Goal: Browse casually: Explore the website without a specific task or goal

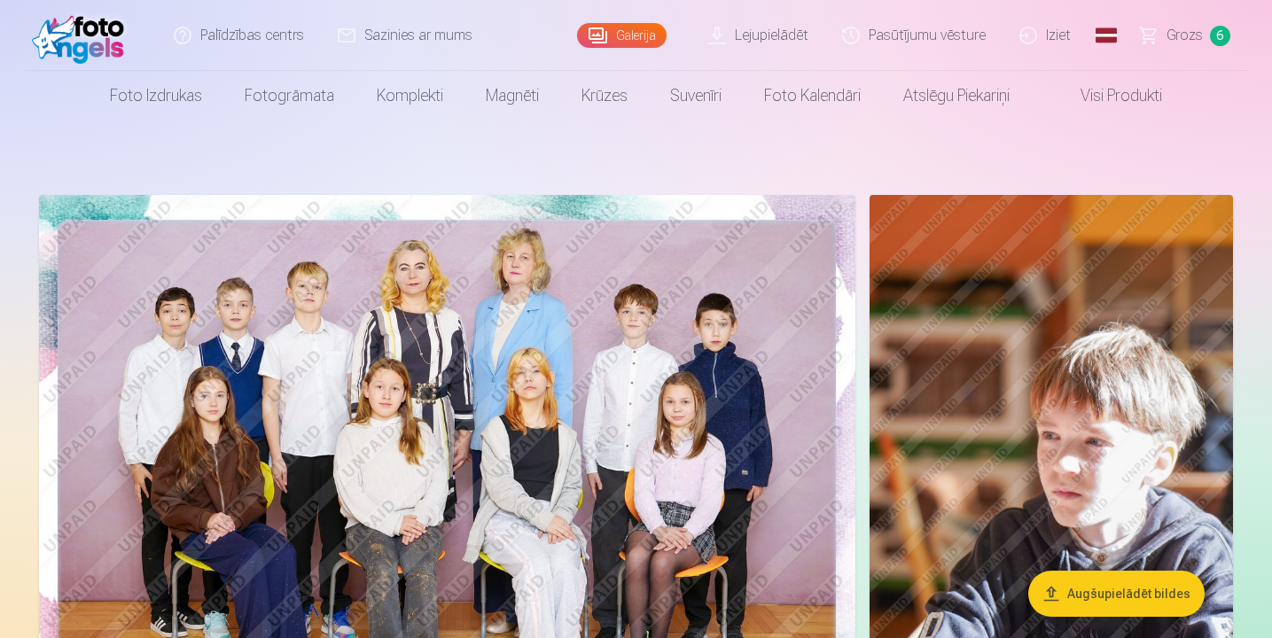
click at [562, 354] on img at bounding box center [447, 467] width 816 height 545
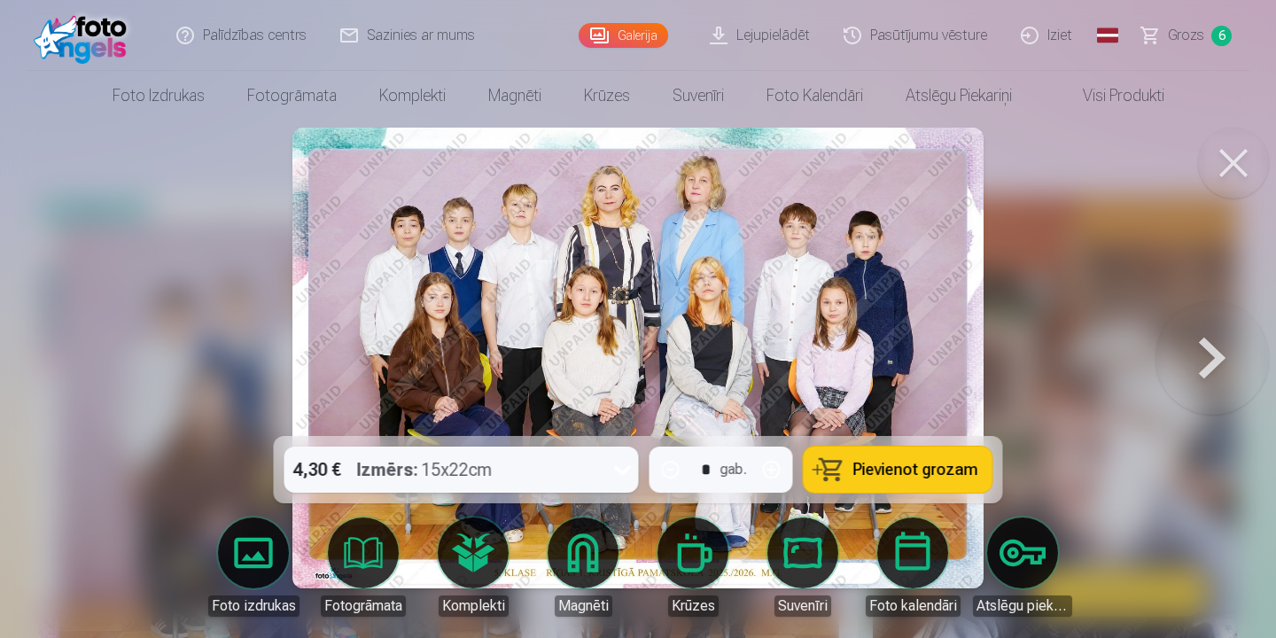
click at [1208, 358] on button at bounding box center [1212, 358] width 113 height 121
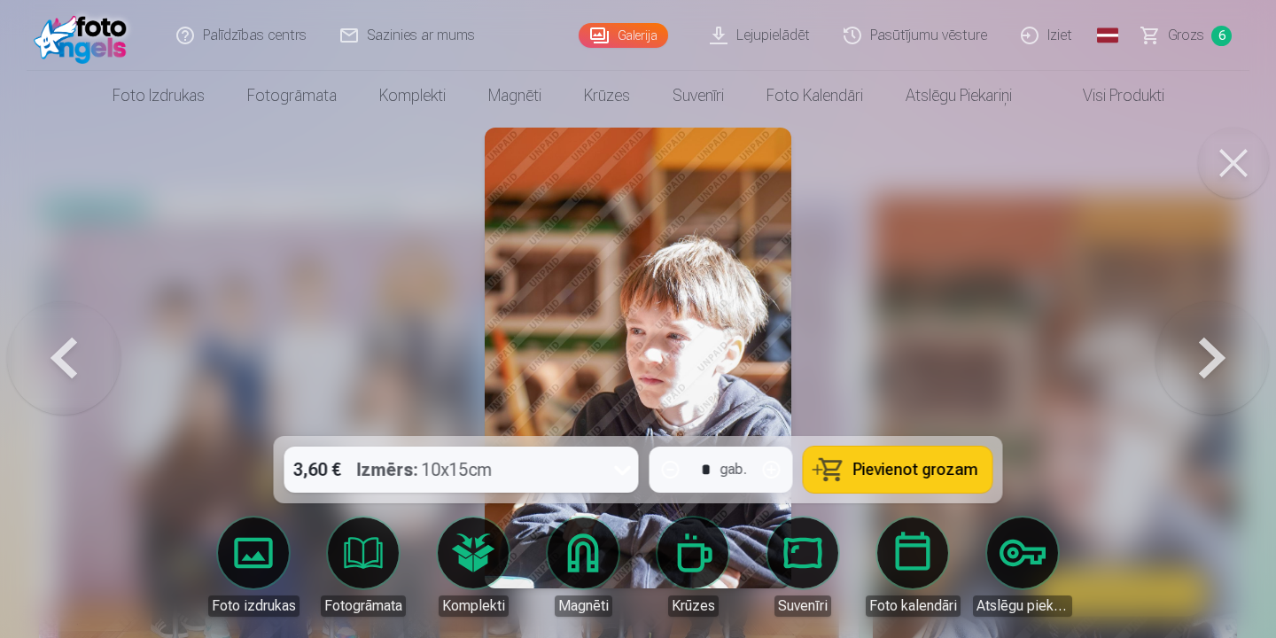
click at [1208, 358] on button at bounding box center [1212, 358] width 113 height 121
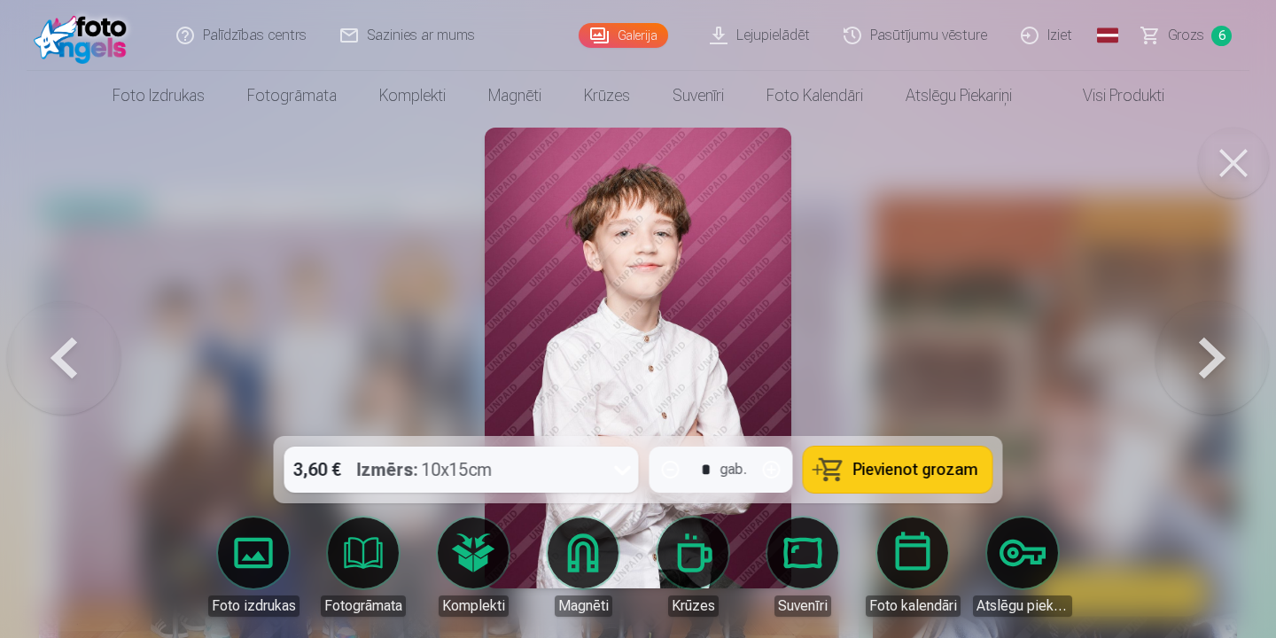
click at [86, 352] on button at bounding box center [63, 358] width 113 height 121
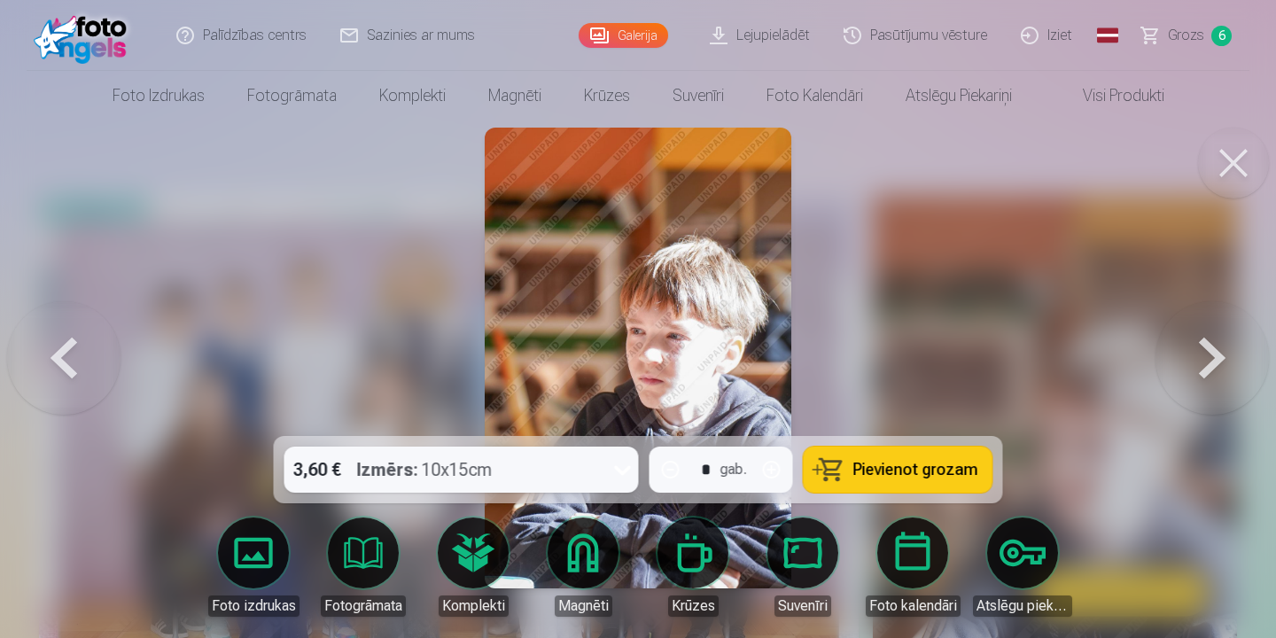
click at [1226, 354] on button at bounding box center [1212, 358] width 113 height 121
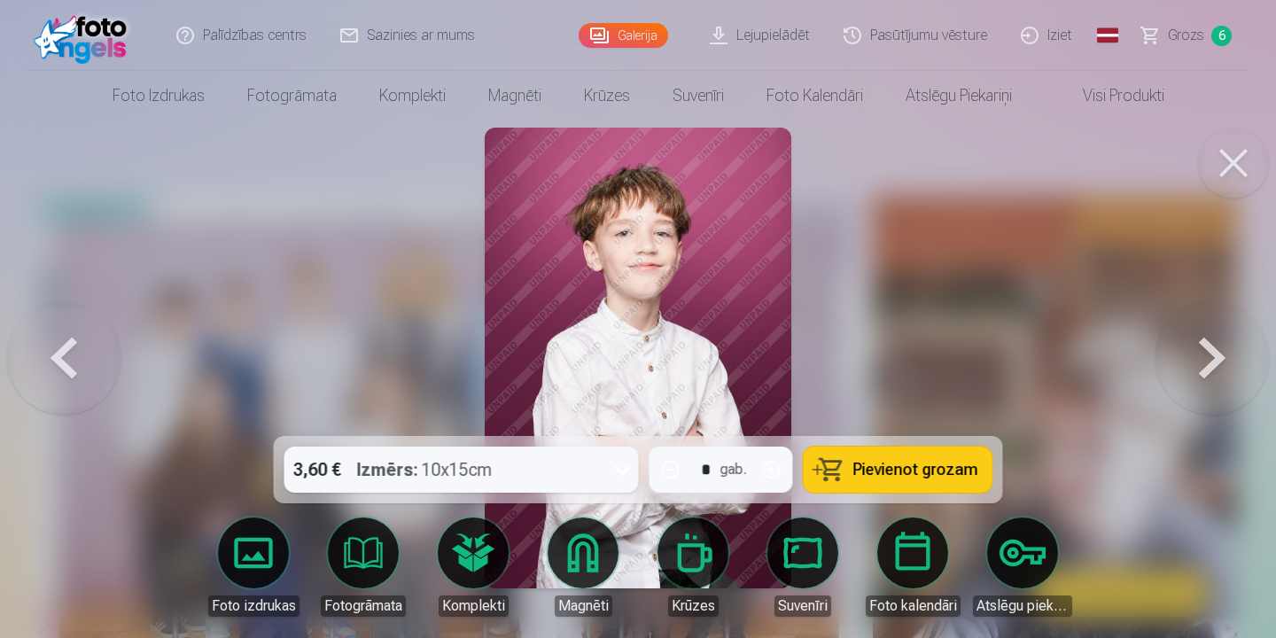
click at [39, 347] on button at bounding box center [63, 358] width 113 height 121
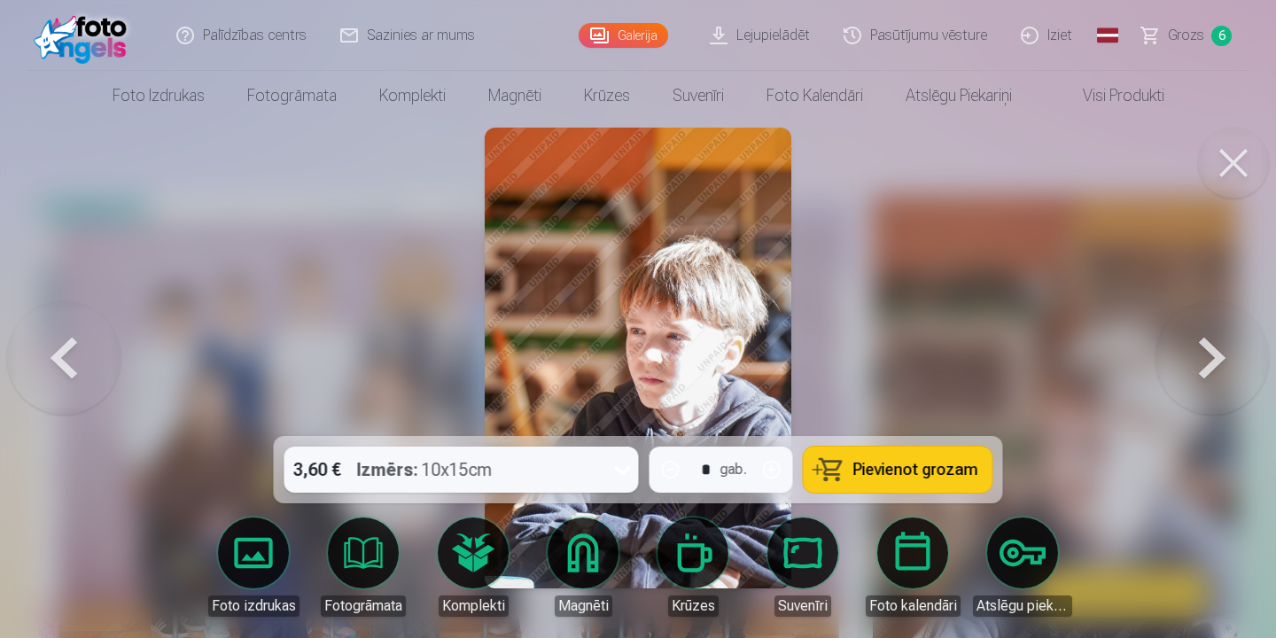
click at [1203, 350] on button at bounding box center [1212, 358] width 113 height 121
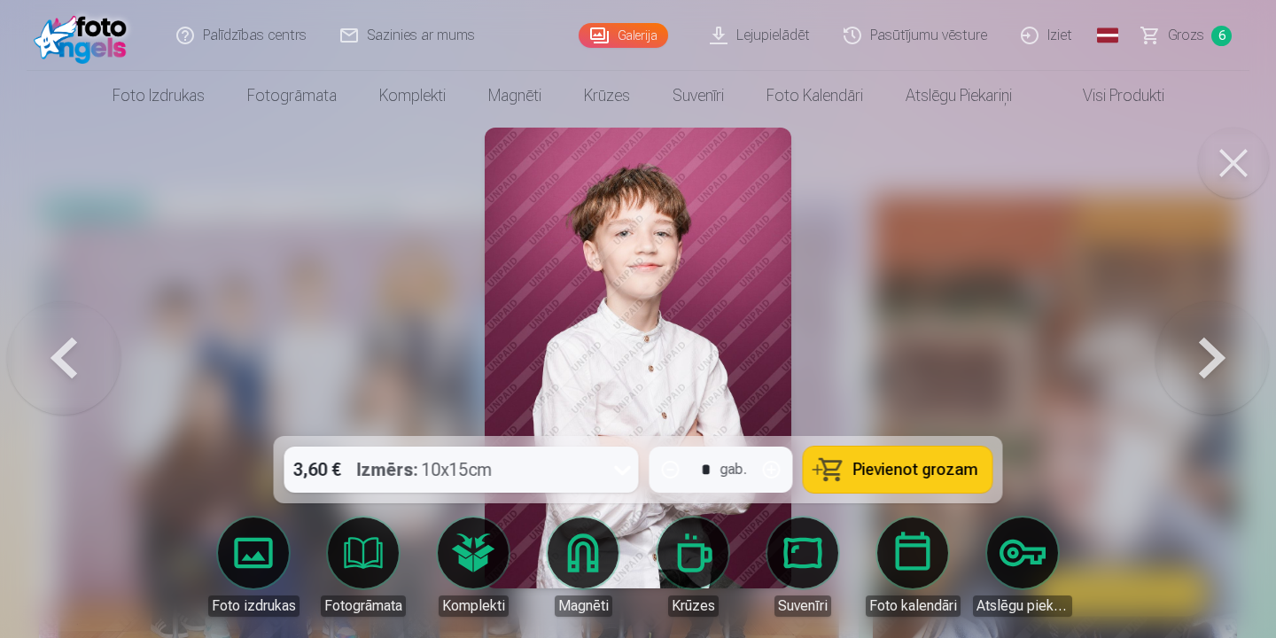
click at [1221, 360] on button at bounding box center [1212, 358] width 113 height 121
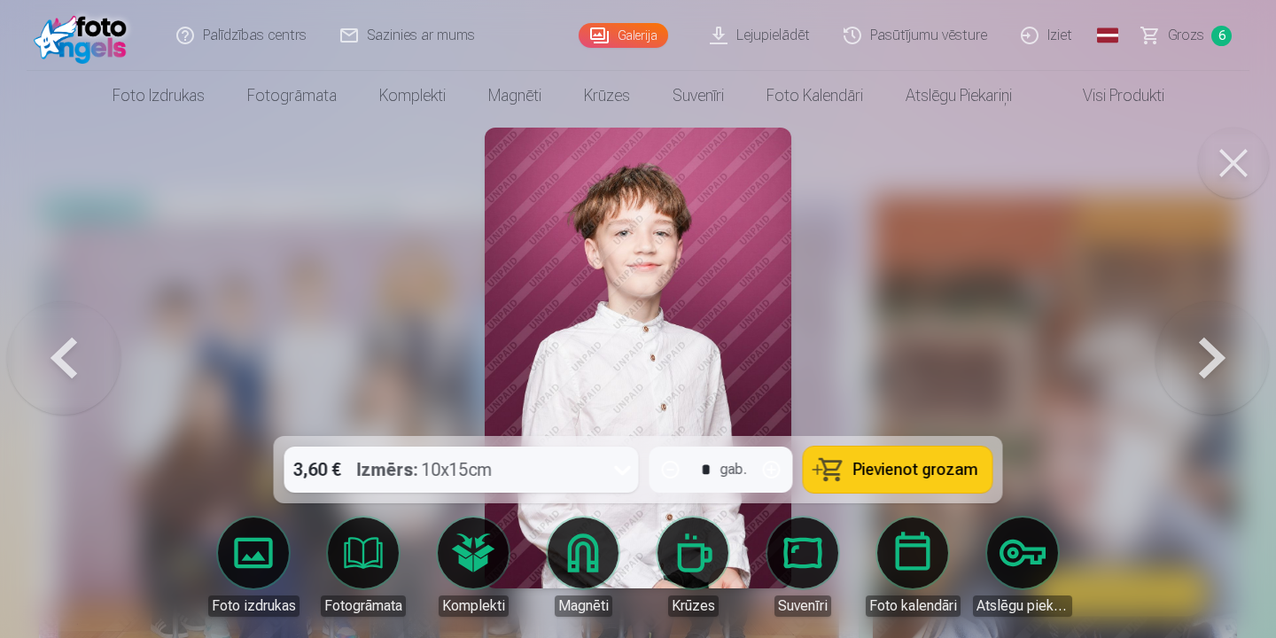
click at [76, 372] on button at bounding box center [63, 358] width 113 height 121
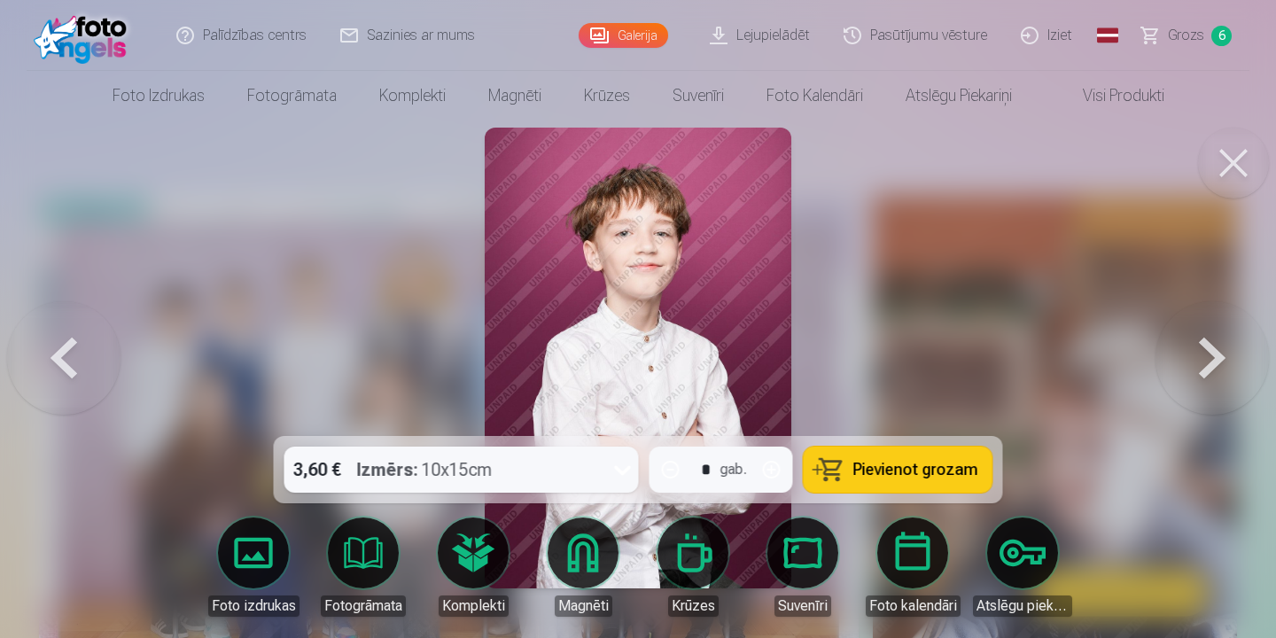
click at [1214, 370] on button at bounding box center [1212, 358] width 113 height 121
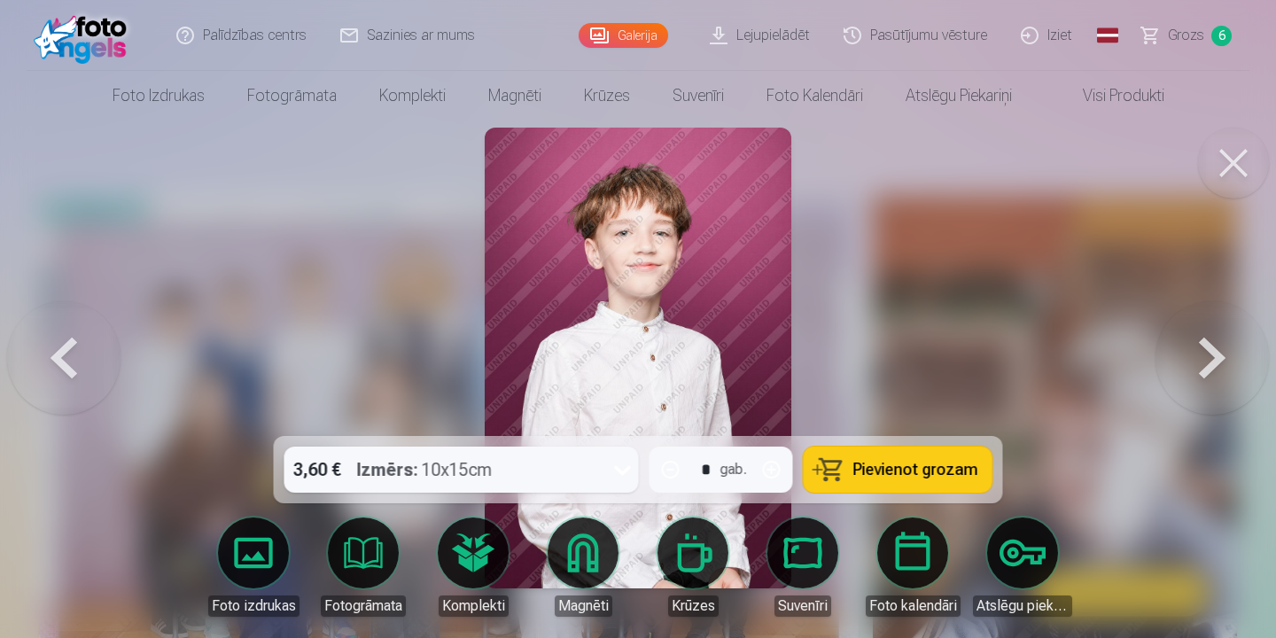
click at [1214, 370] on button at bounding box center [1212, 358] width 113 height 121
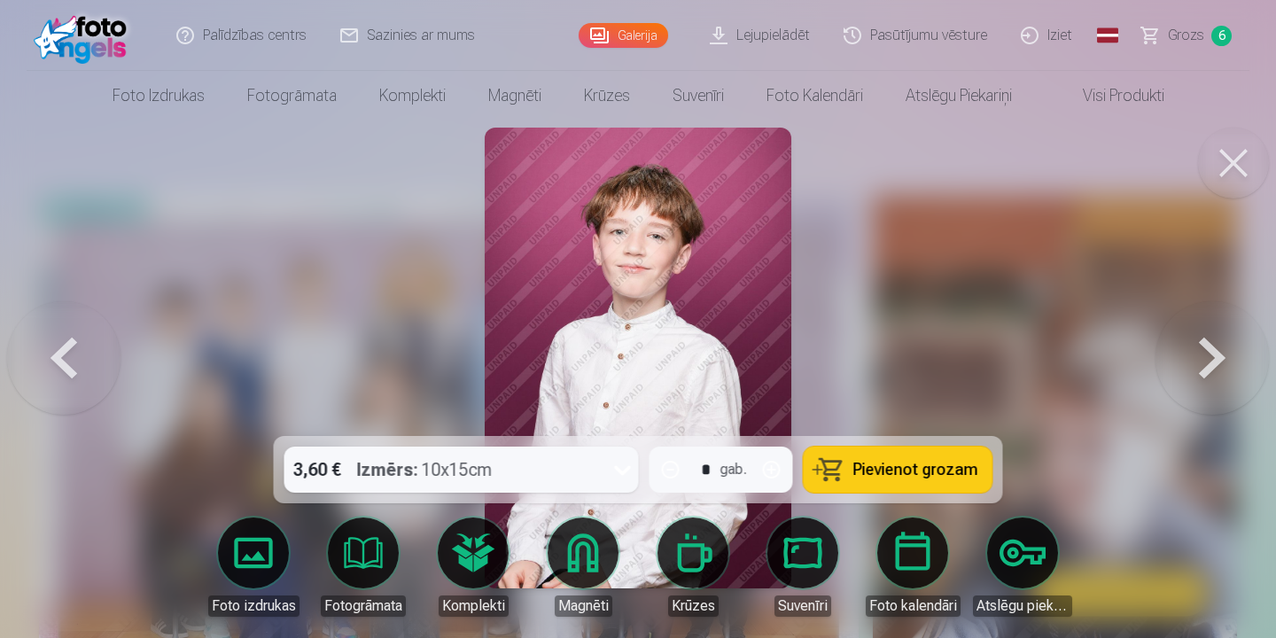
click at [1214, 370] on button at bounding box center [1212, 358] width 113 height 121
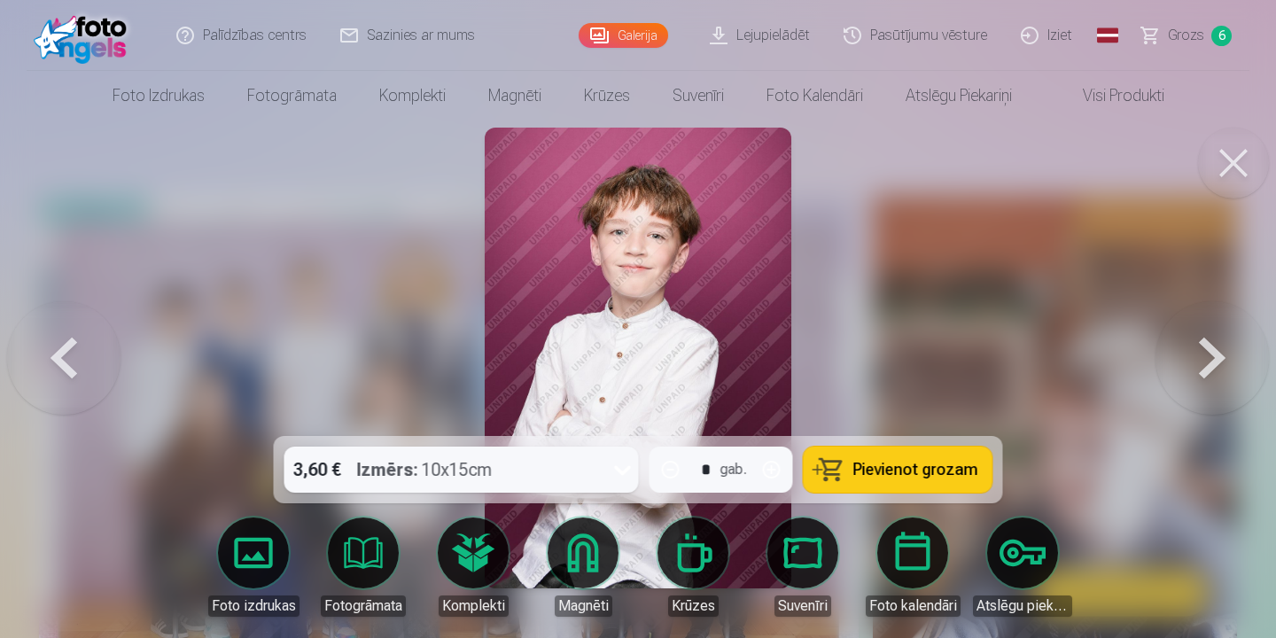
click at [1214, 370] on button at bounding box center [1212, 358] width 113 height 121
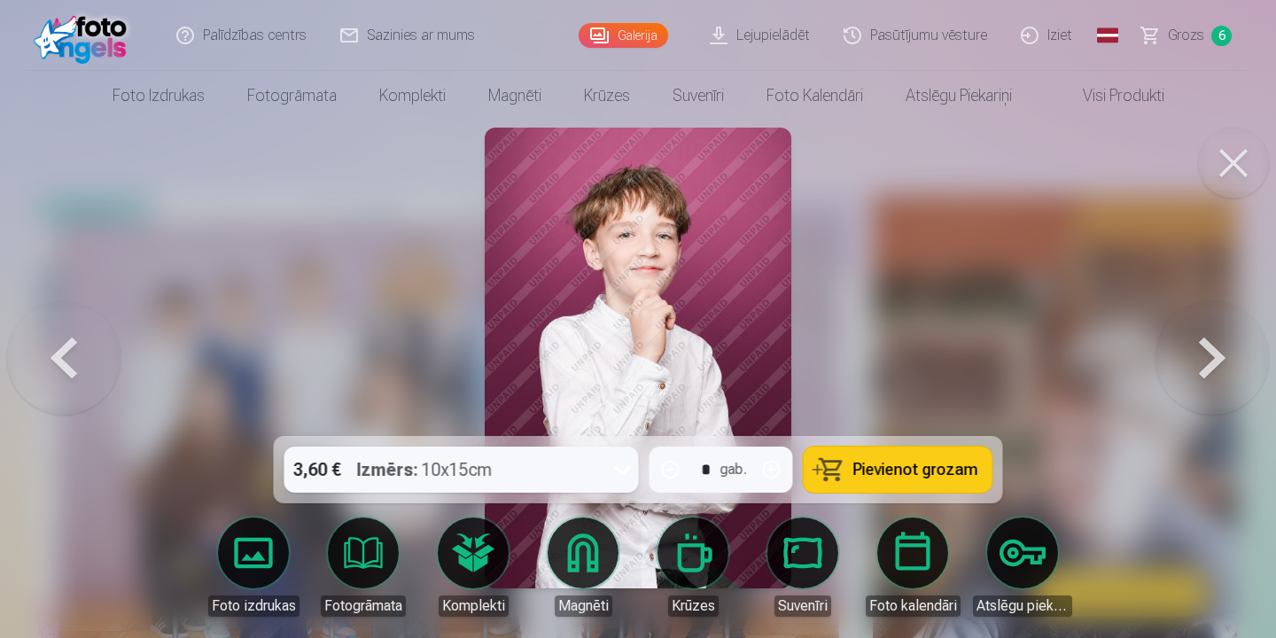
click at [1214, 370] on button at bounding box center [1212, 358] width 113 height 121
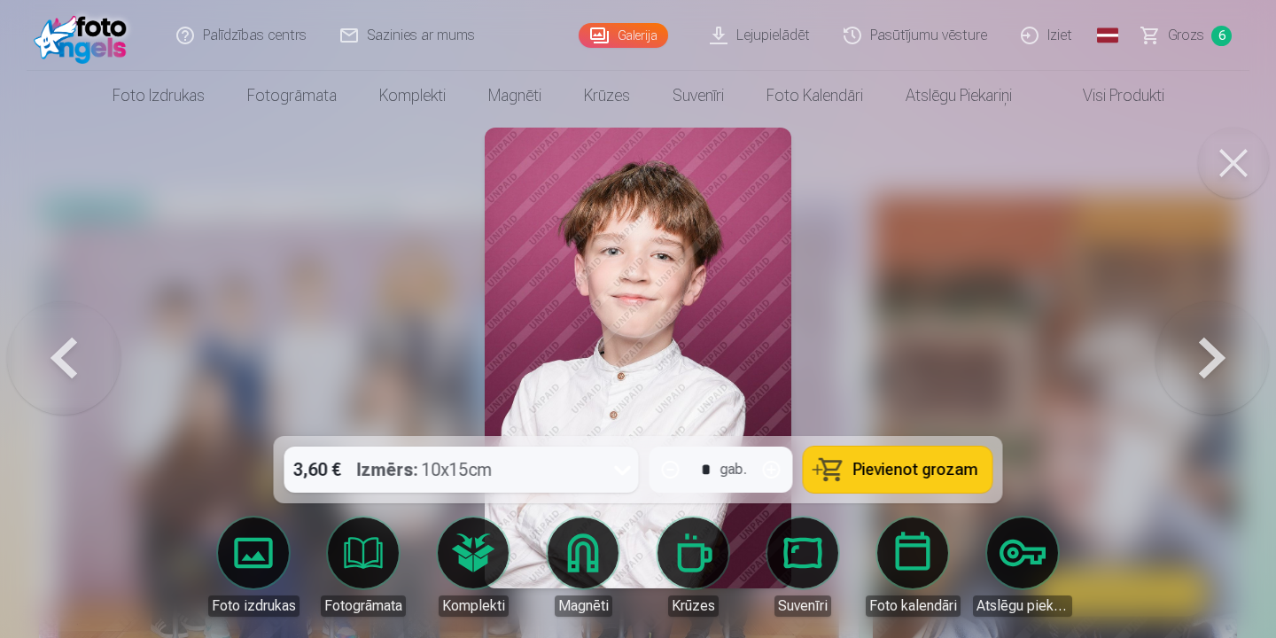
click at [1214, 370] on button at bounding box center [1212, 358] width 113 height 121
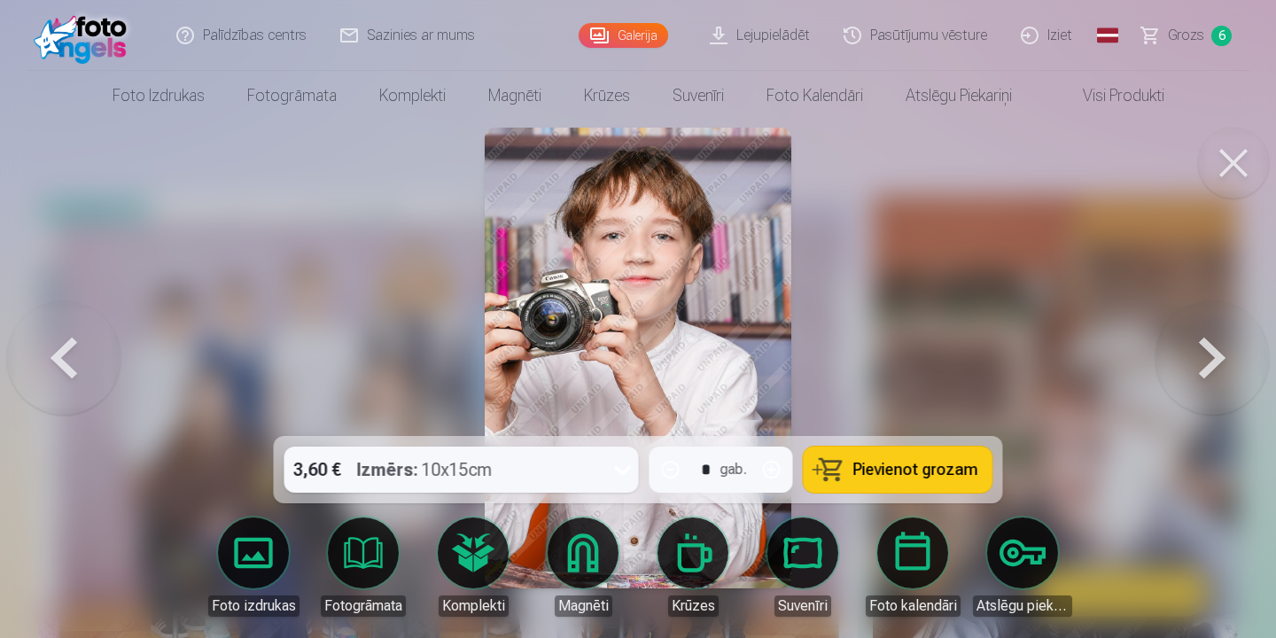
click at [1219, 358] on button at bounding box center [1212, 358] width 113 height 121
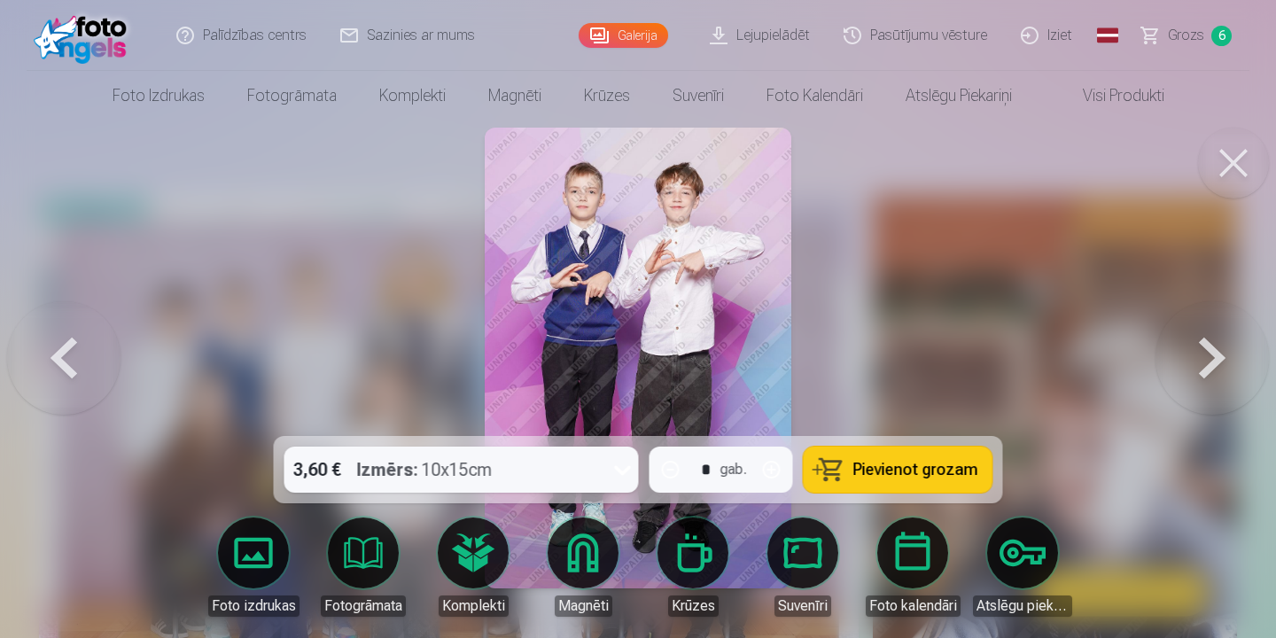
click at [80, 363] on button at bounding box center [63, 358] width 113 height 121
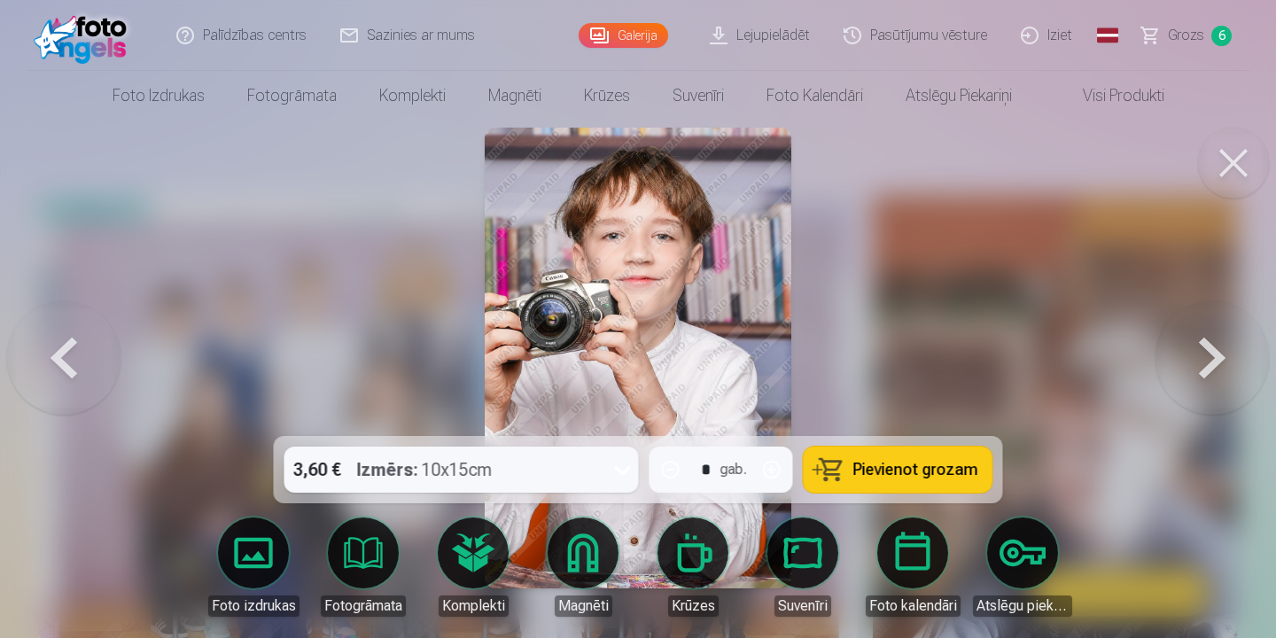
click at [1212, 370] on button at bounding box center [1212, 358] width 113 height 121
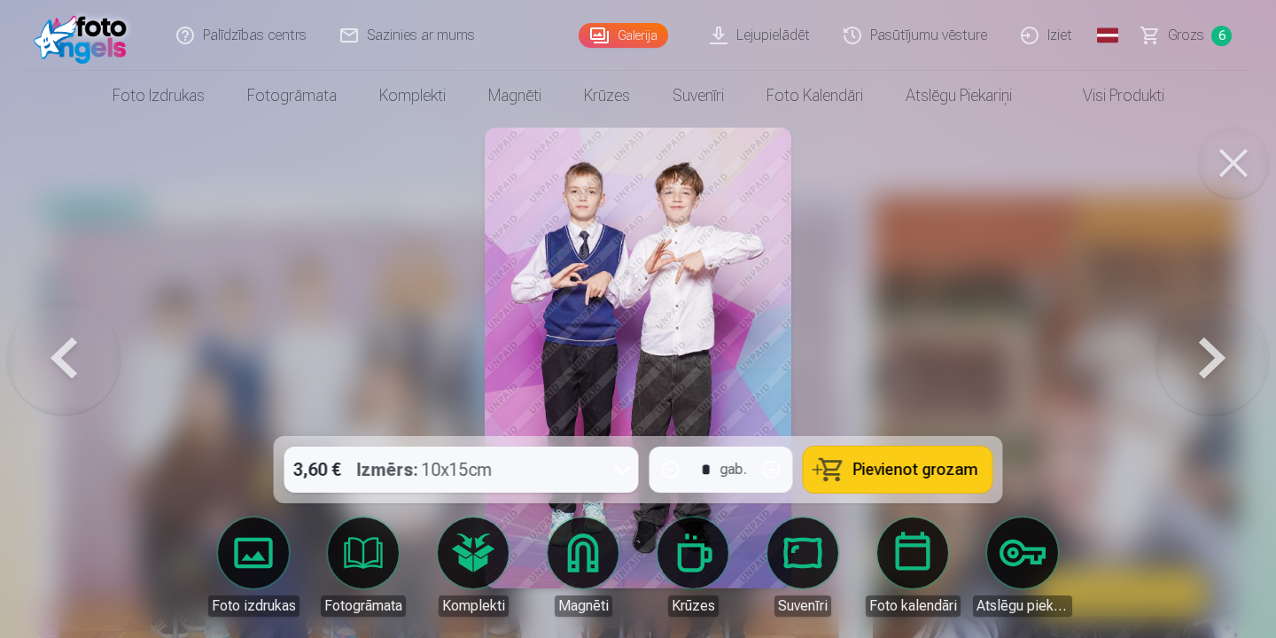
click at [1214, 358] on button at bounding box center [1212, 358] width 113 height 121
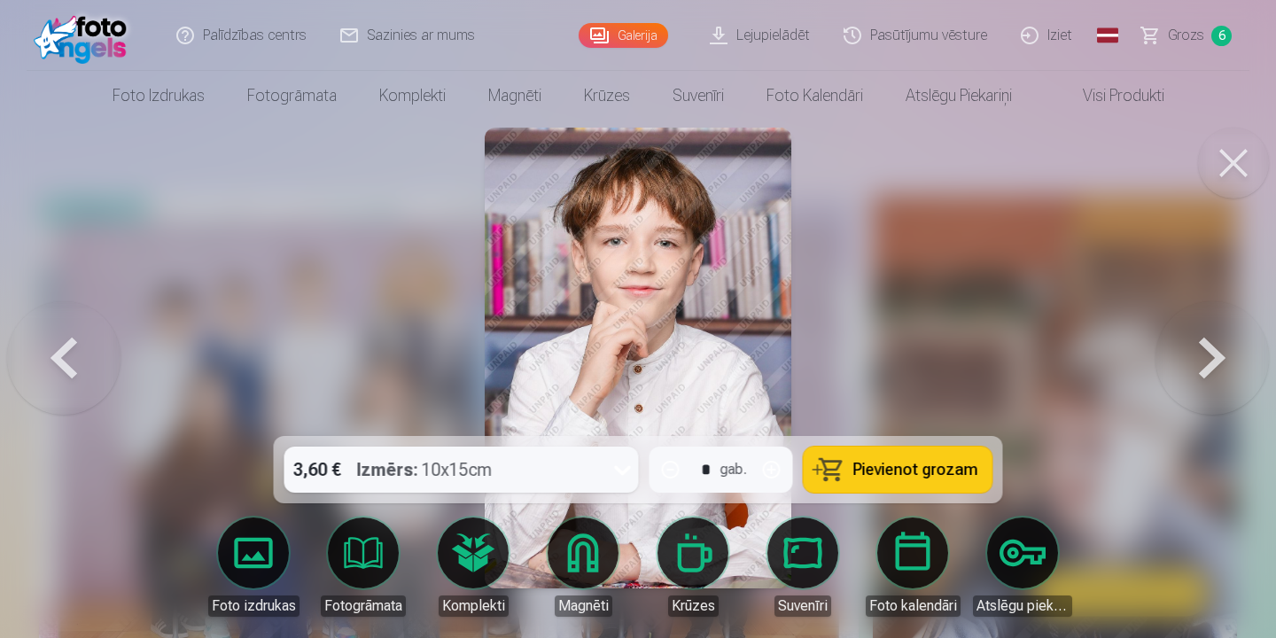
click at [1214, 358] on button at bounding box center [1212, 358] width 113 height 121
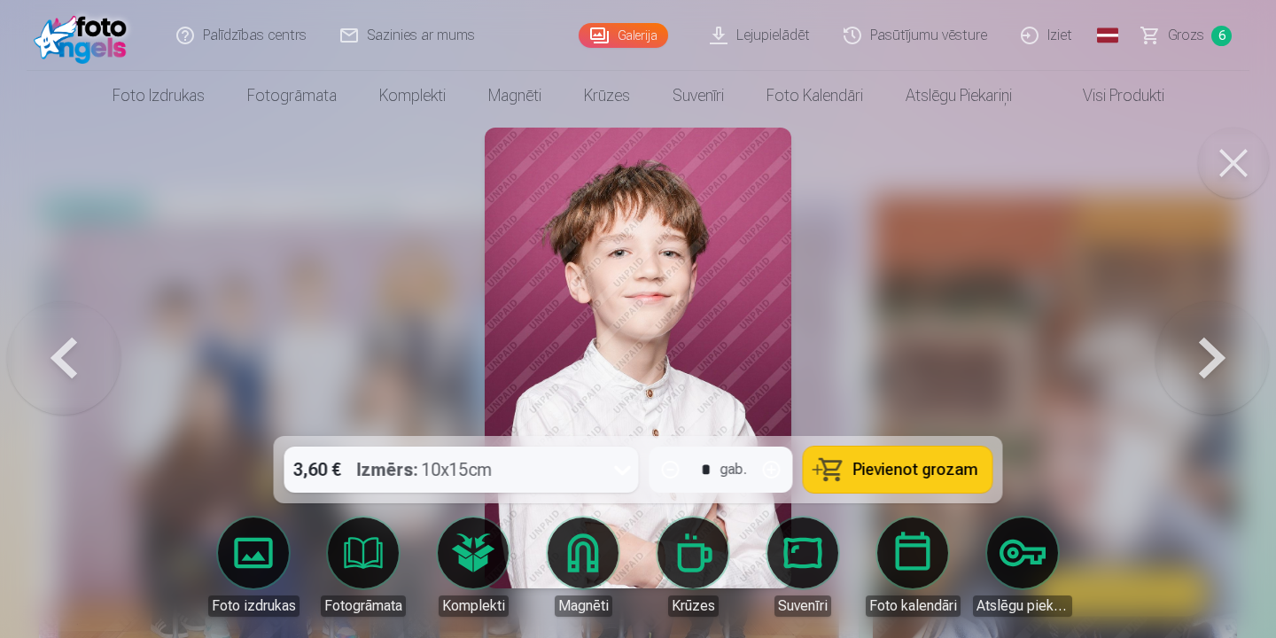
click at [1214, 358] on button at bounding box center [1212, 358] width 113 height 121
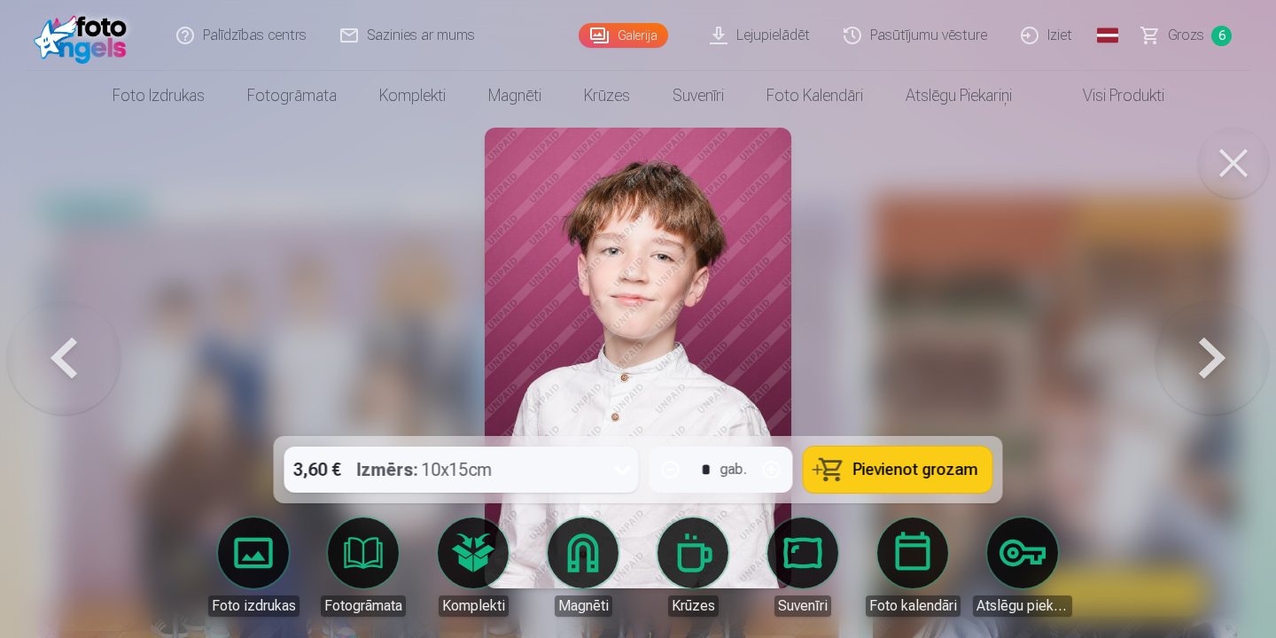
click at [1214, 358] on button at bounding box center [1212, 358] width 113 height 121
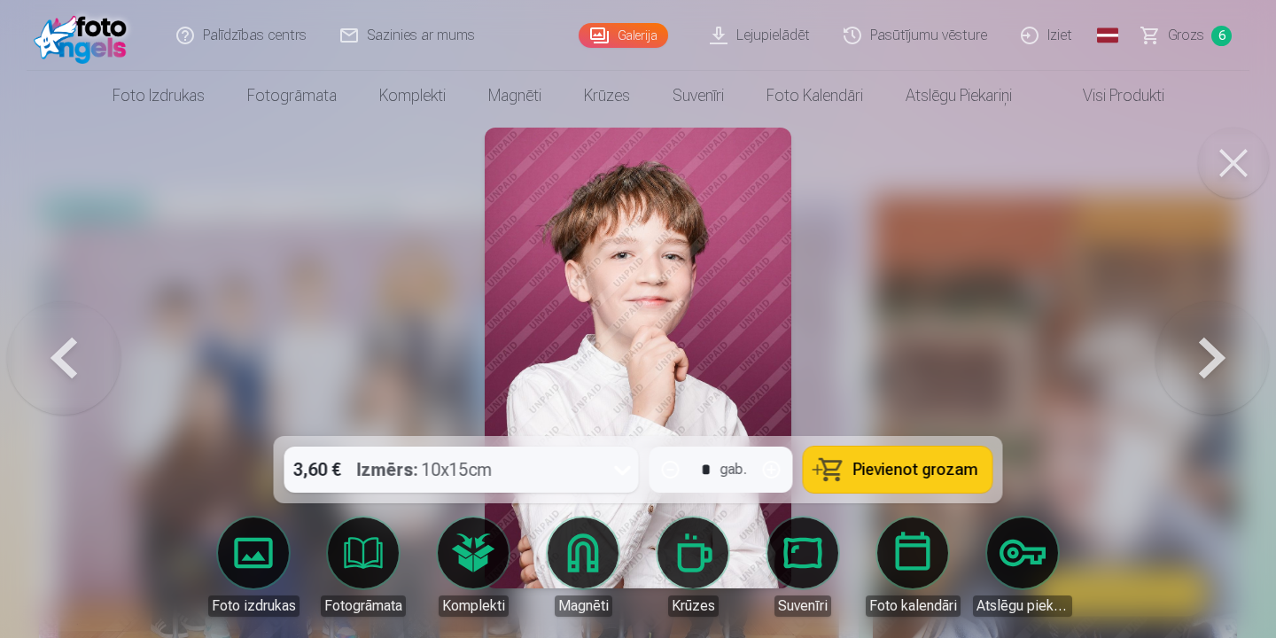
click at [1214, 358] on button at bounding box center [1212, 358] width 113 height 121
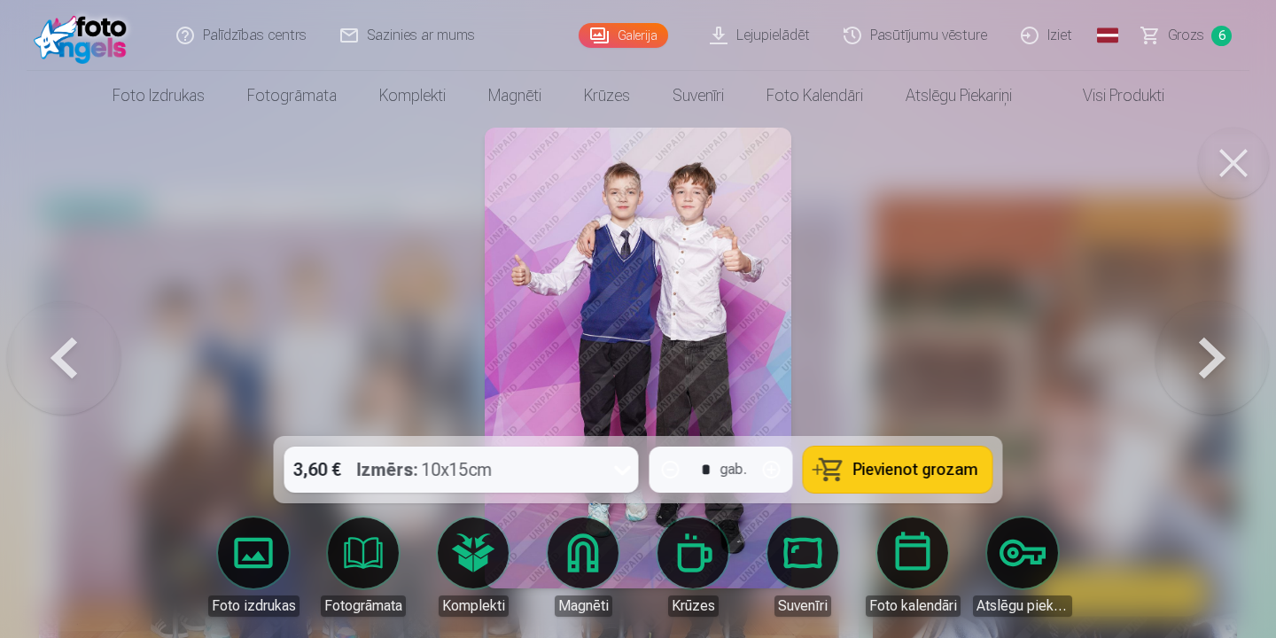
click at [1214, 358] on button at bounding box center [1212, 358] width 113 height 121
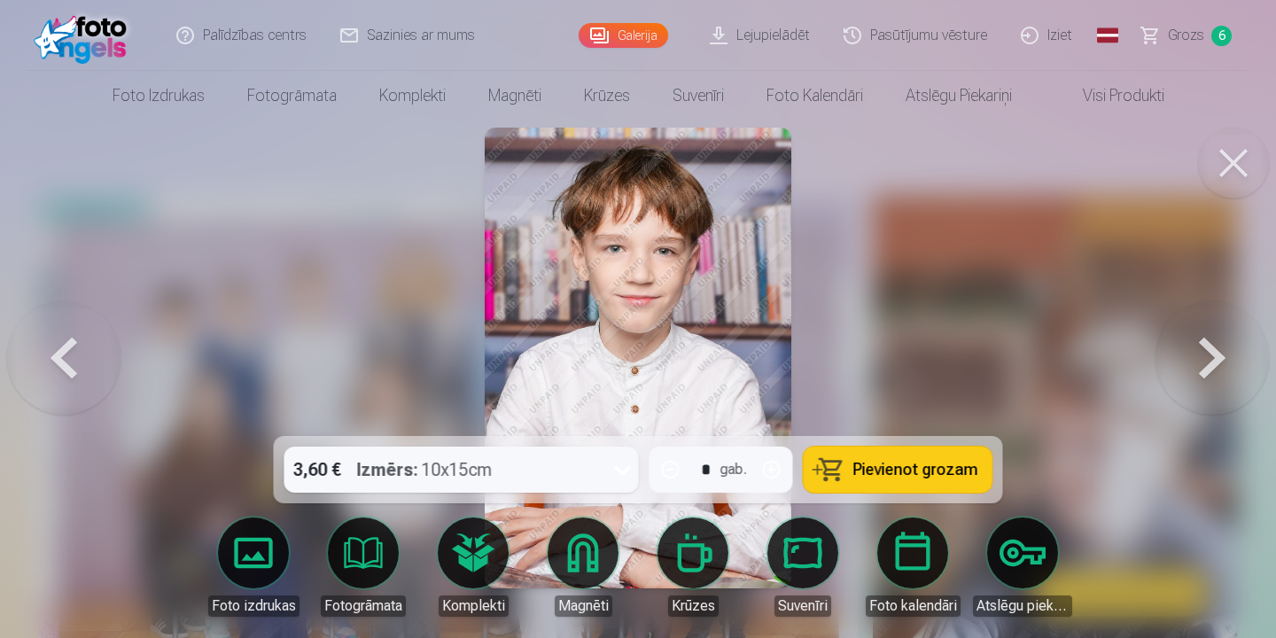
click at [1212, 368] on button at bounding box center [1212, 358] width 113 height 121
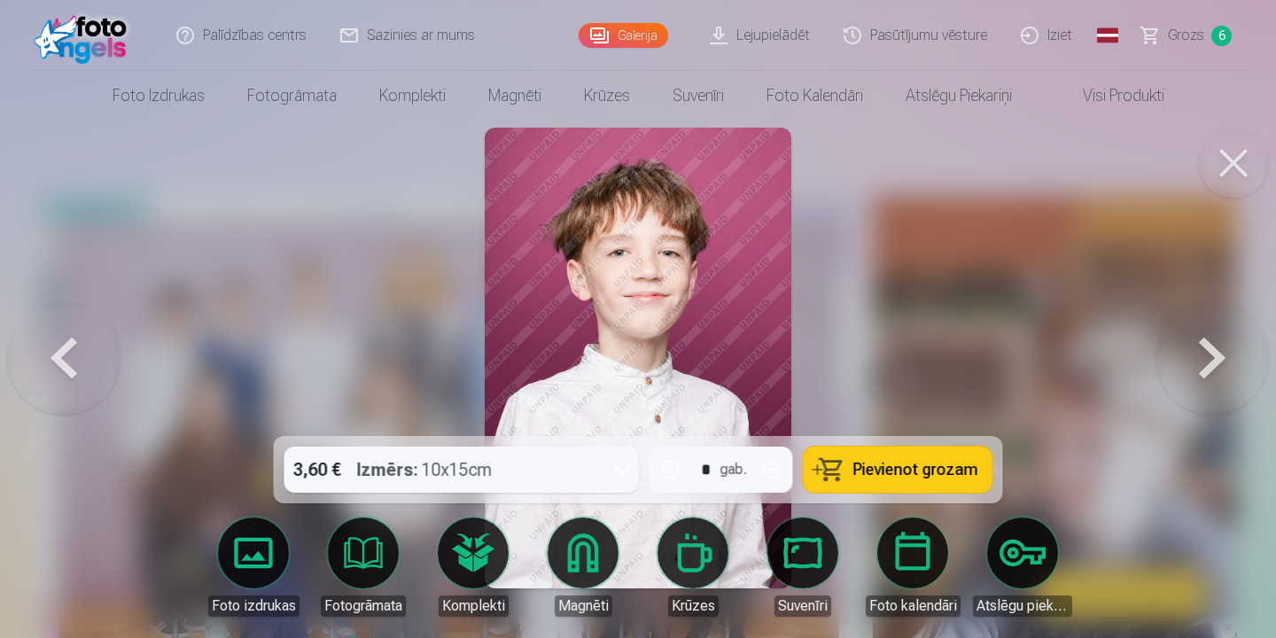
click at [1228, 175] on button at bounding box center [1233, 163] width 71 height 71
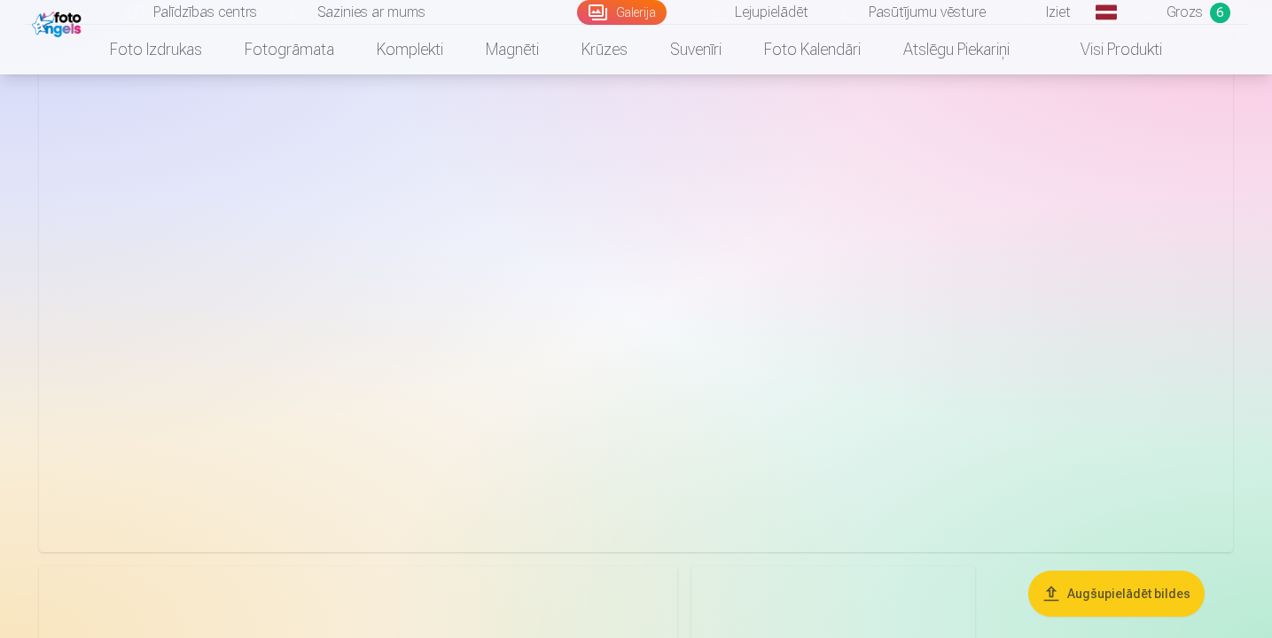
scroll to position [4565, 0]
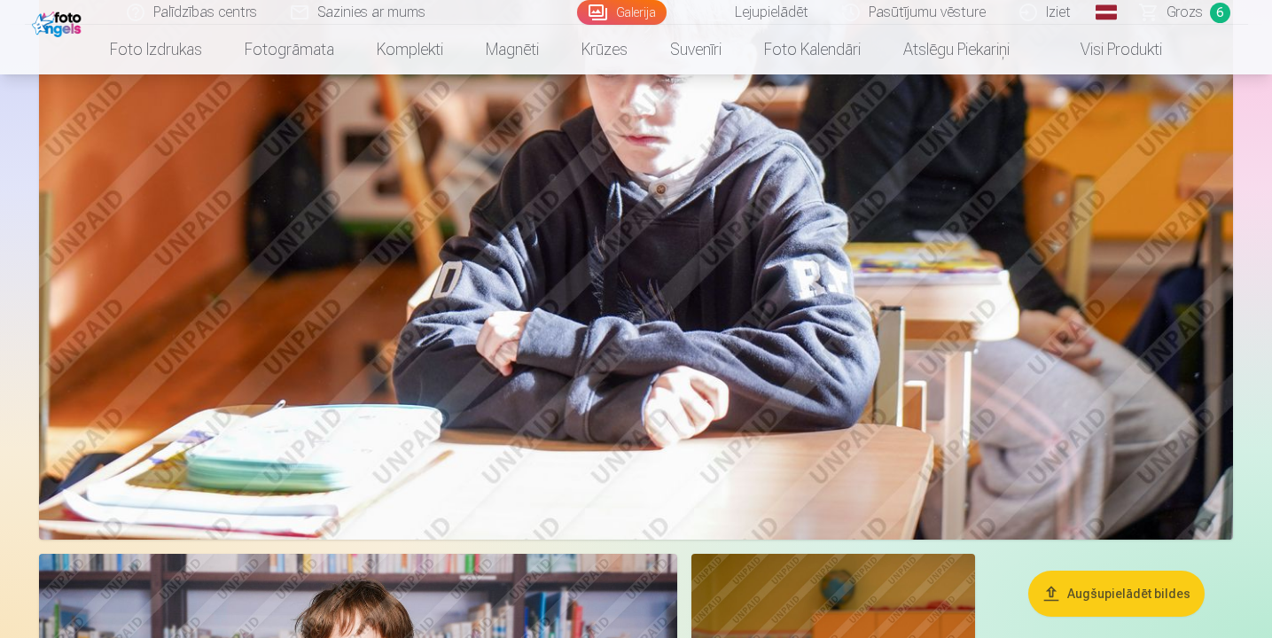
click at [741, 241] on img at bounding box center [636, 142] width 1194 height 796
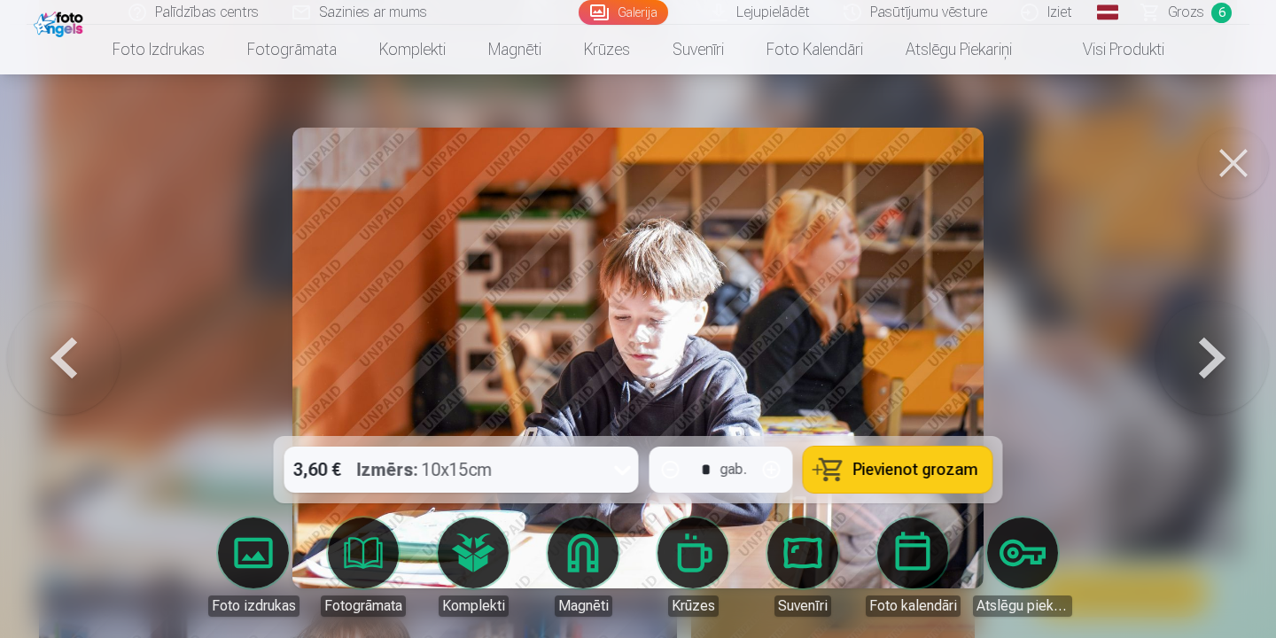
click at [1206, 347] on button at bounding box center [1212, 358] width 113 height 121
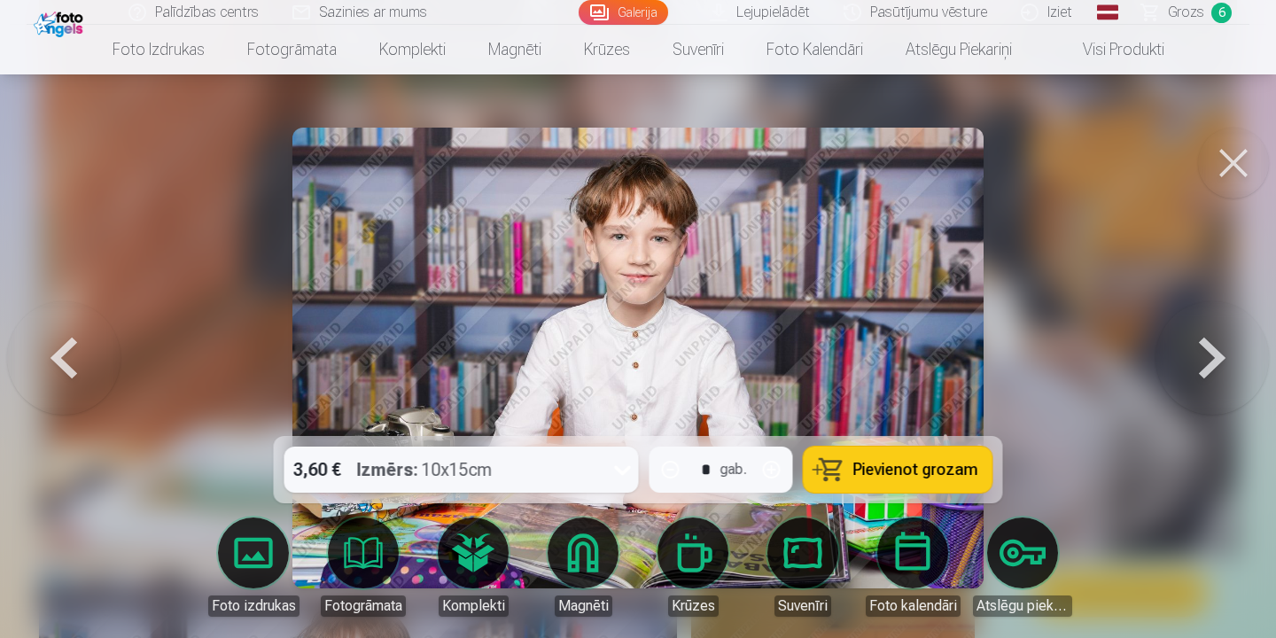
click at [1206, 347] on button at bounding box center [1212, 358] width 113 height 121
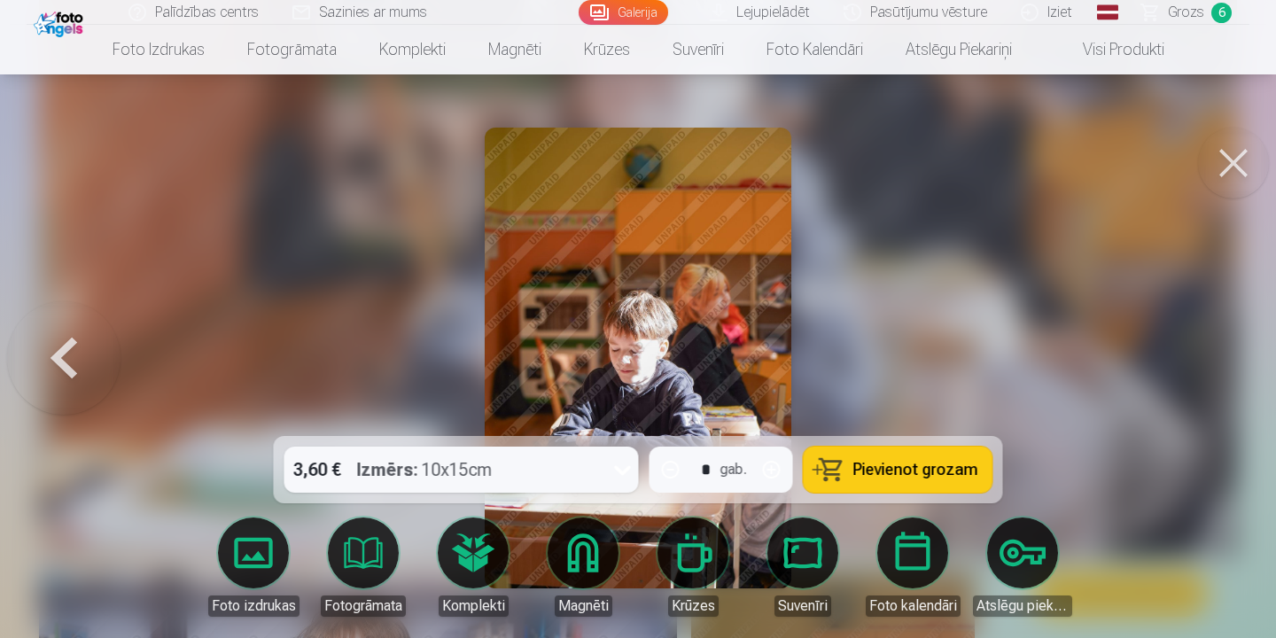
click at [1237, 152] on button at bounding box center [1233, 163] width 71 height 71
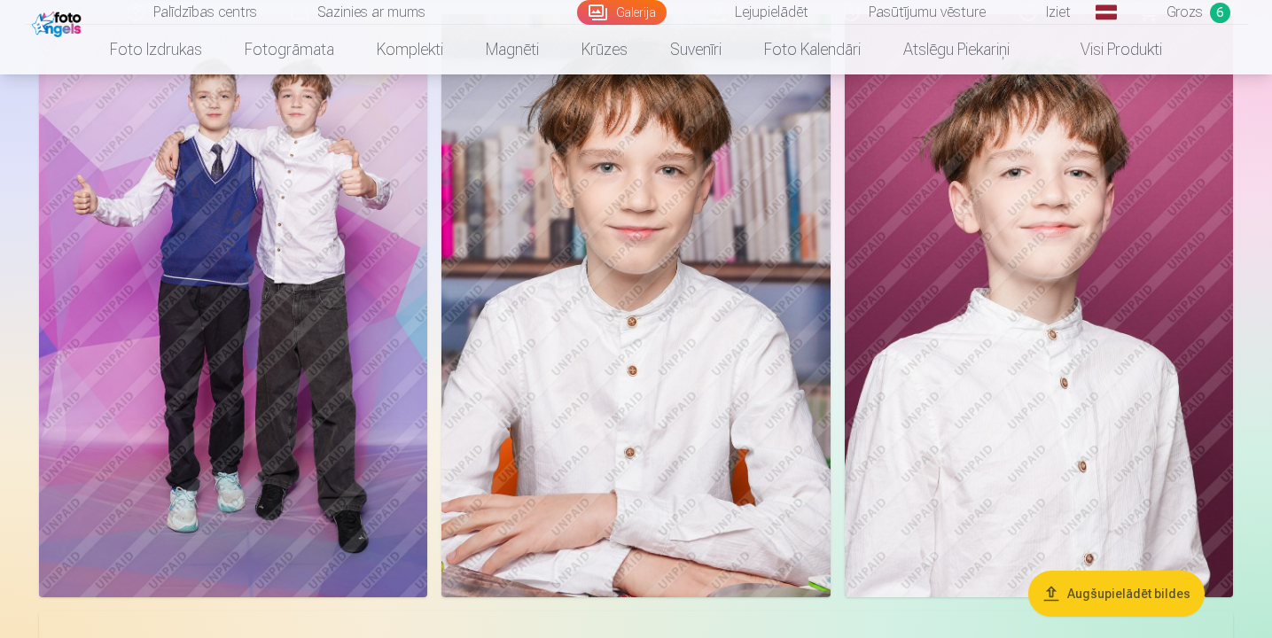
scroll to position [2081, 0]
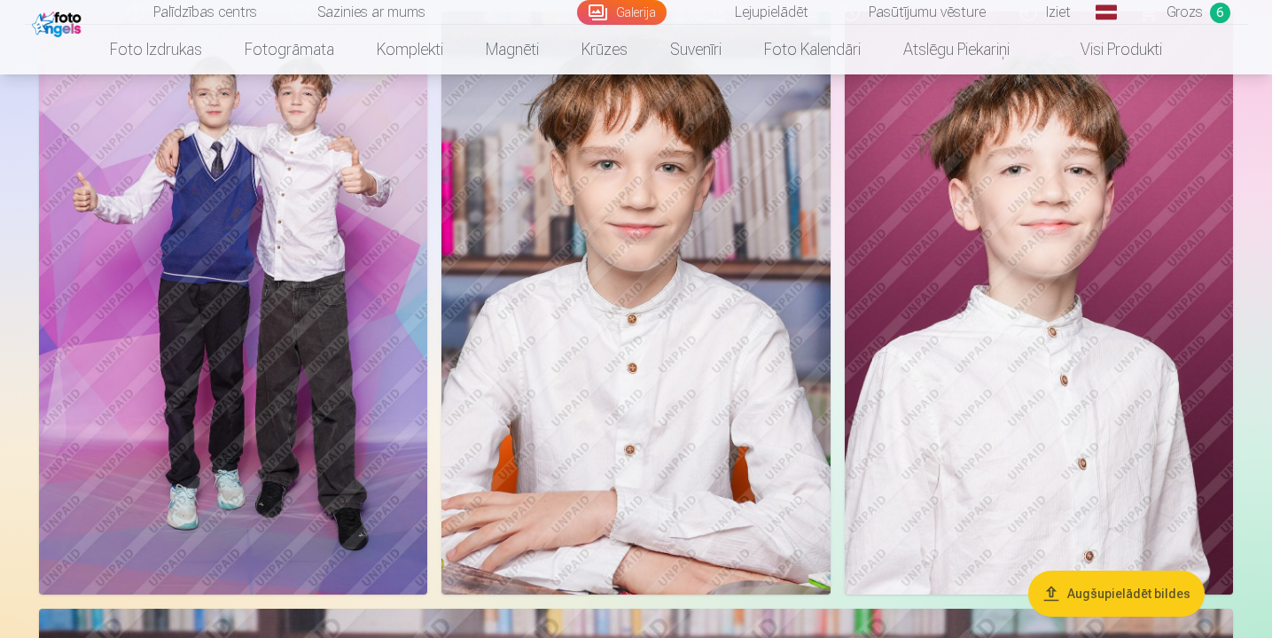
click at [376, 362] on img at bounding box center [233, 303] width 388 height 583
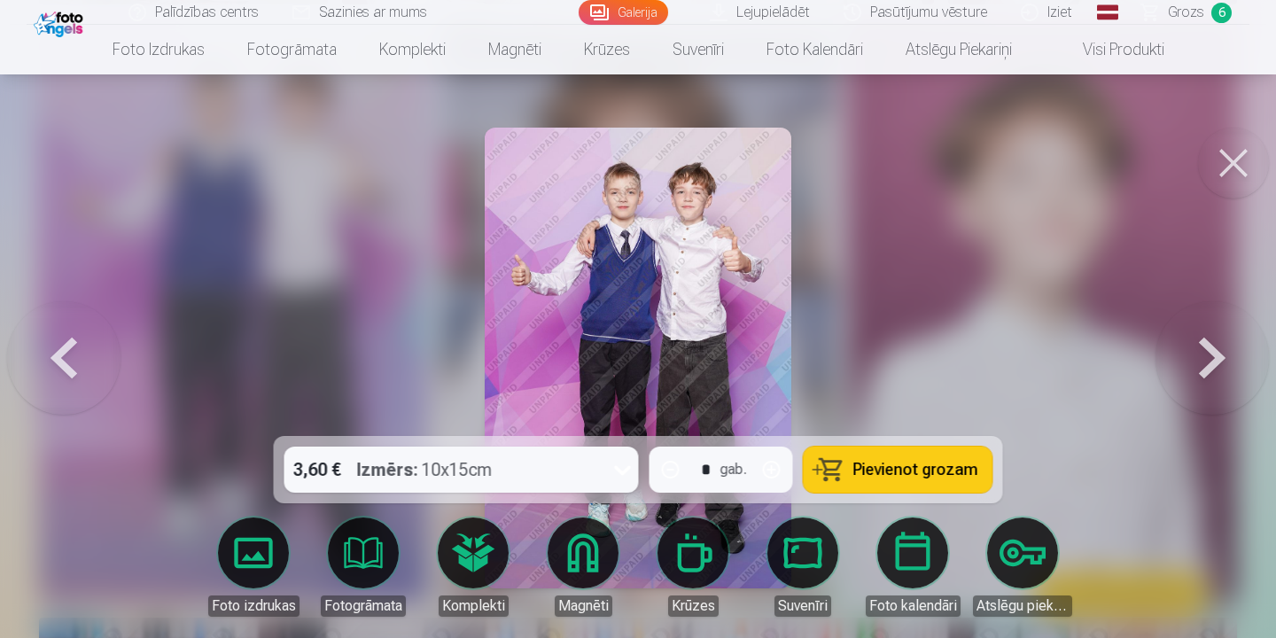
click at [1243, 161] on button at bounding box center [1233, 163] width 71 height 71
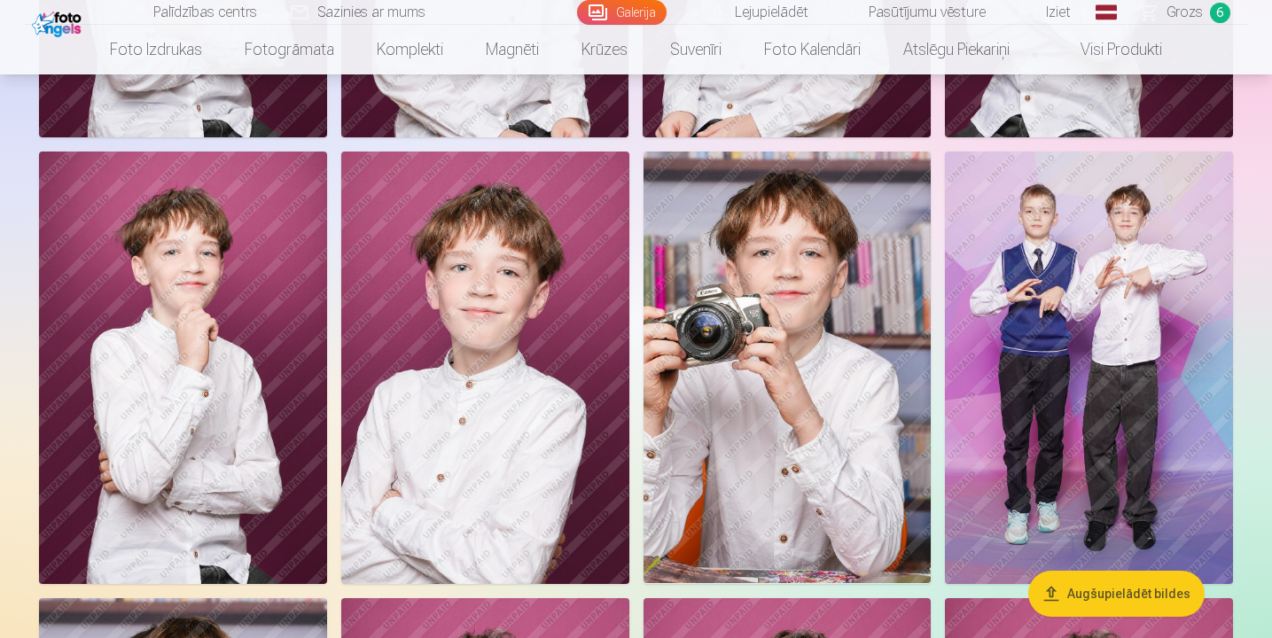
scroll to position [1049, 0]
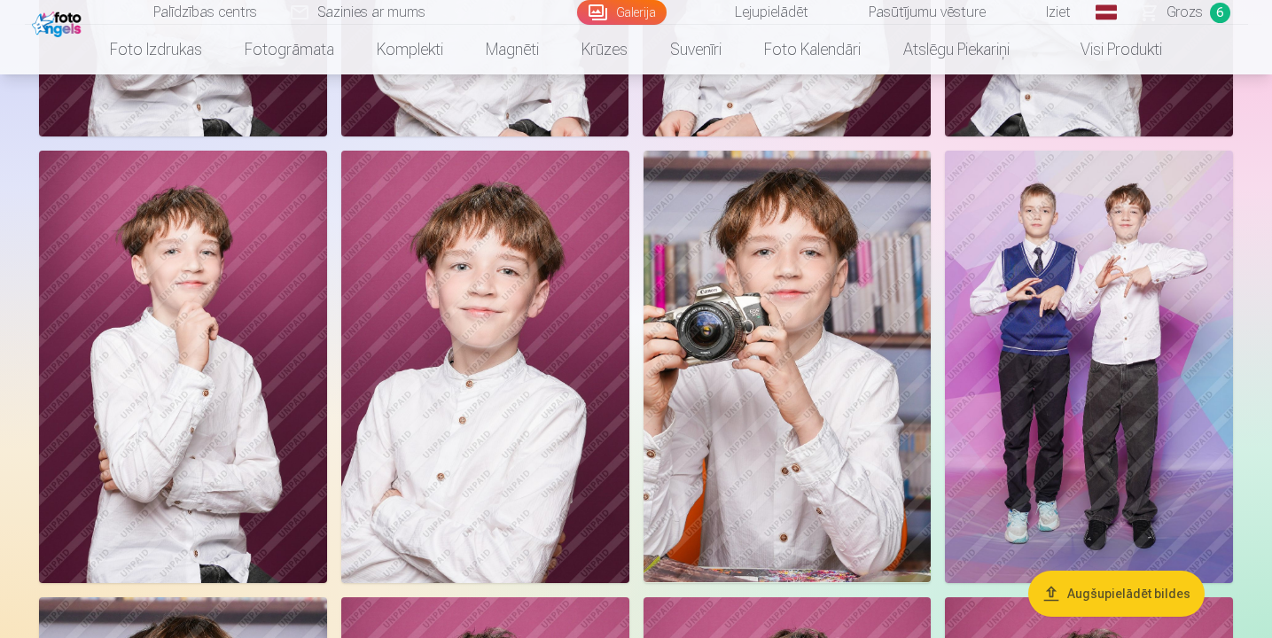
click at [1107, 264] on img at bounding box center [1089, 367] width 288 height 432
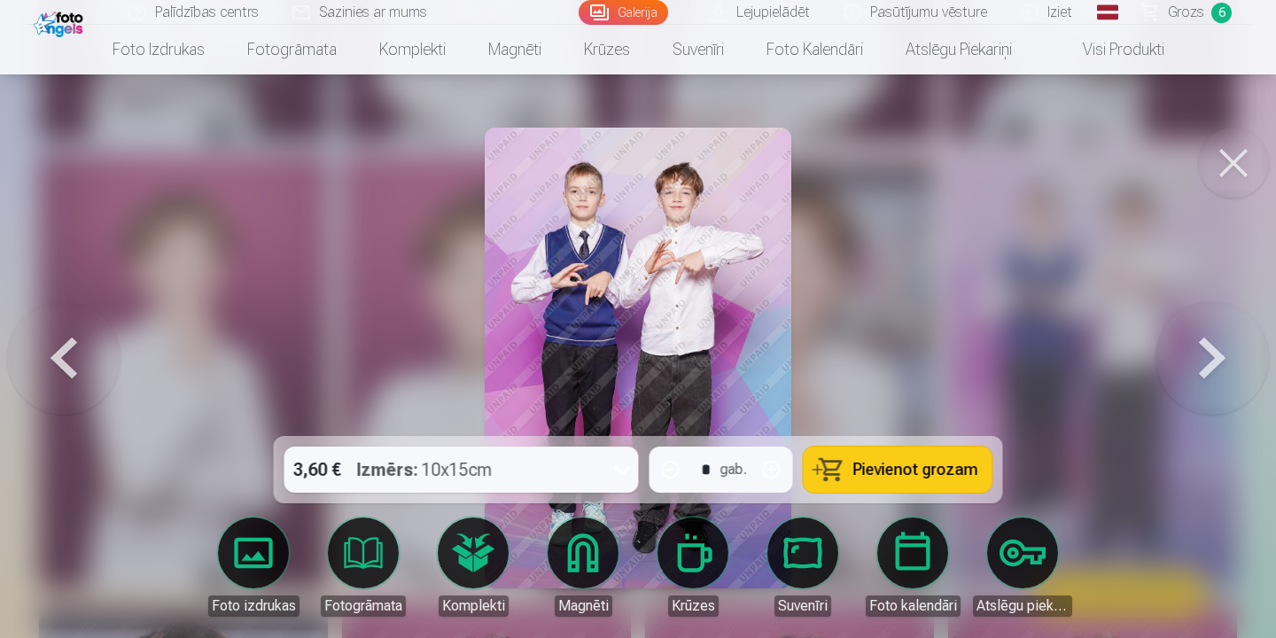
click at [747, 271] on img at bounding box center [639, 358] width 308 height 461
click at [1234, 154] on button at bounding box center [1233, 163] width 71 height 71
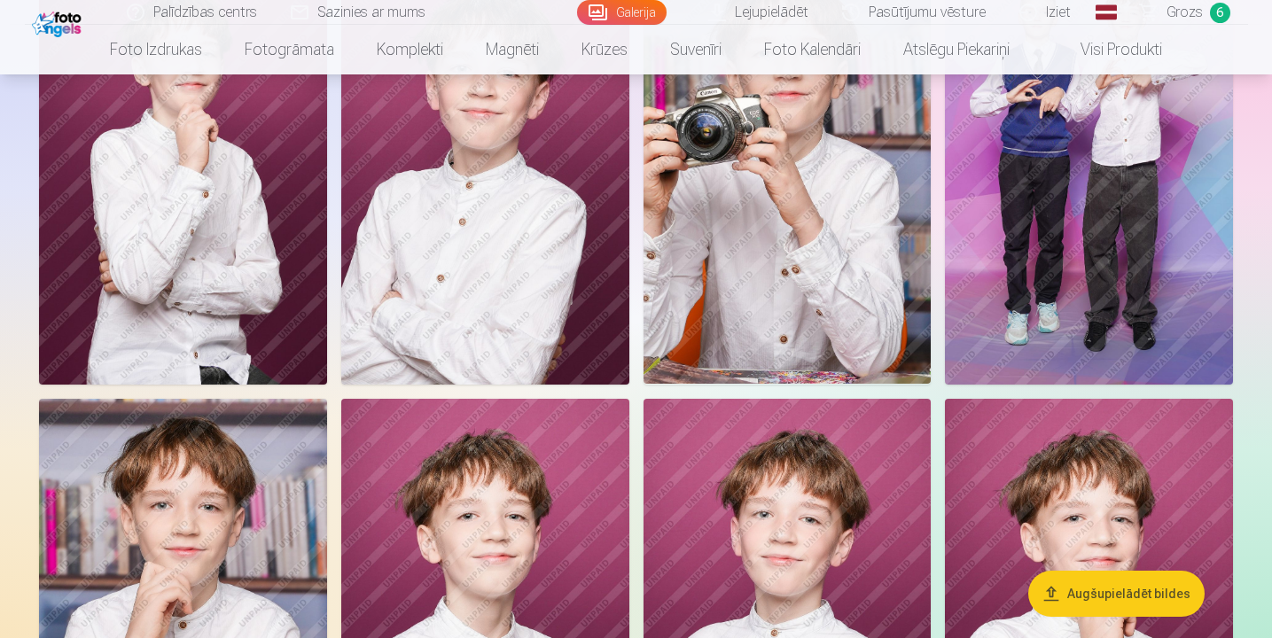
scroll to position [1249, 0]
click at [1107, 218] on img at bounding box center [1089, 167] width 288 height 432
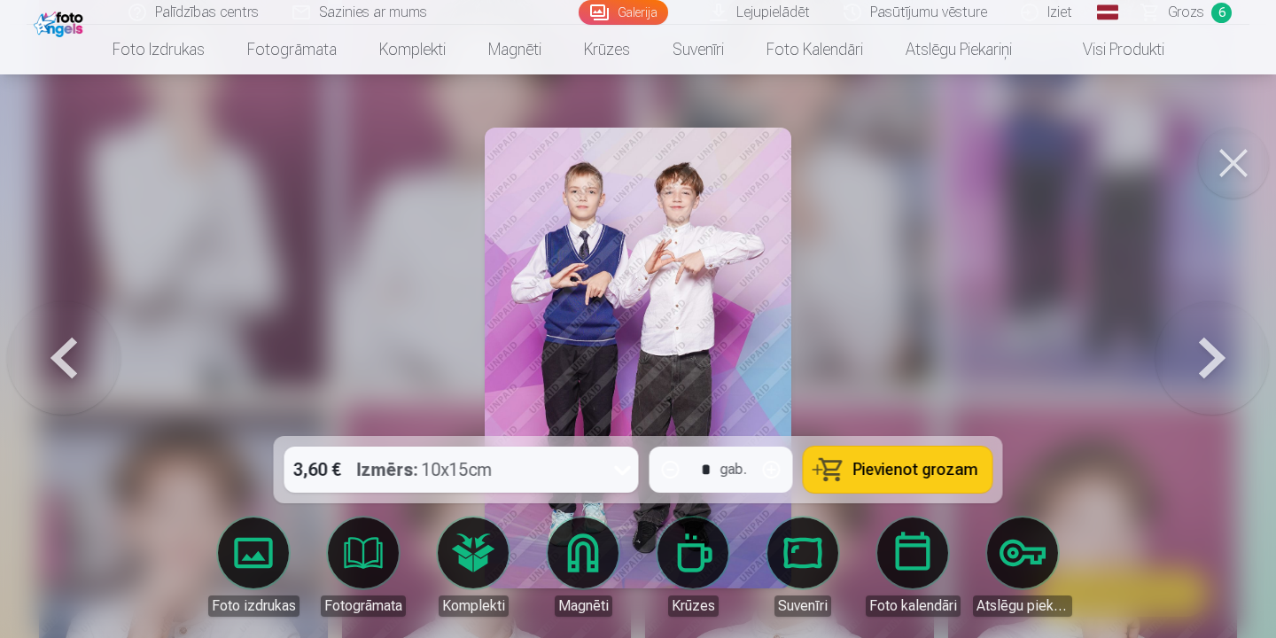
click at [1220, 159] on button at bounding box center [1233, 163] width 71 height 71
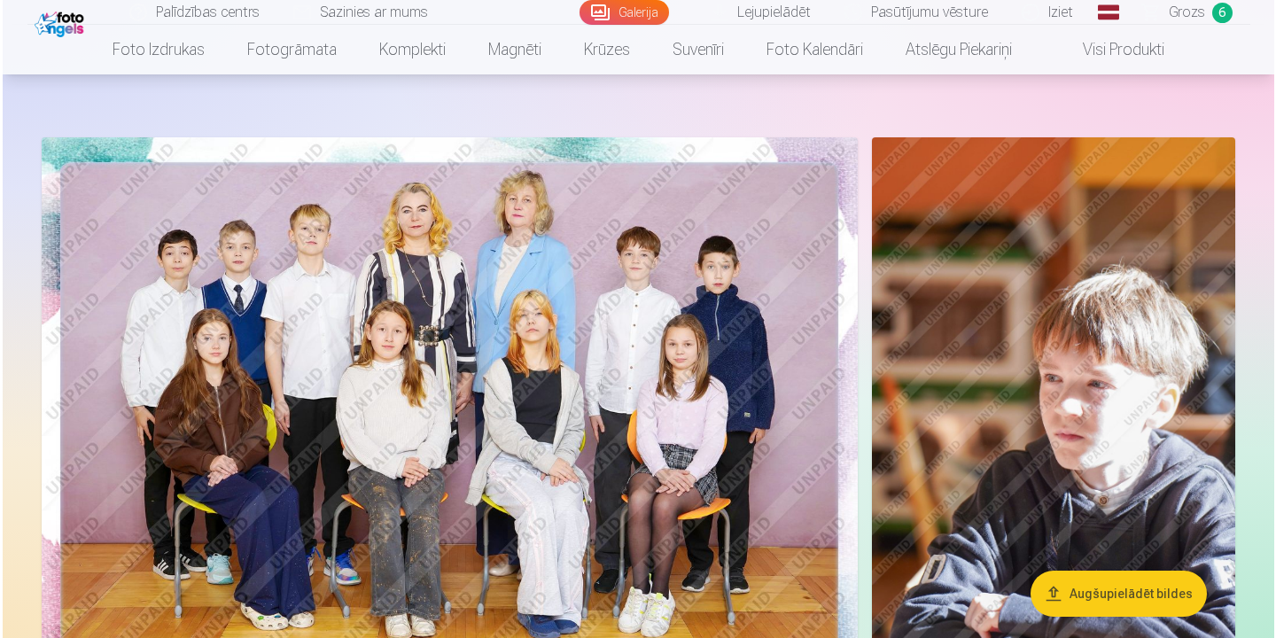
scroll to position [59, 0]
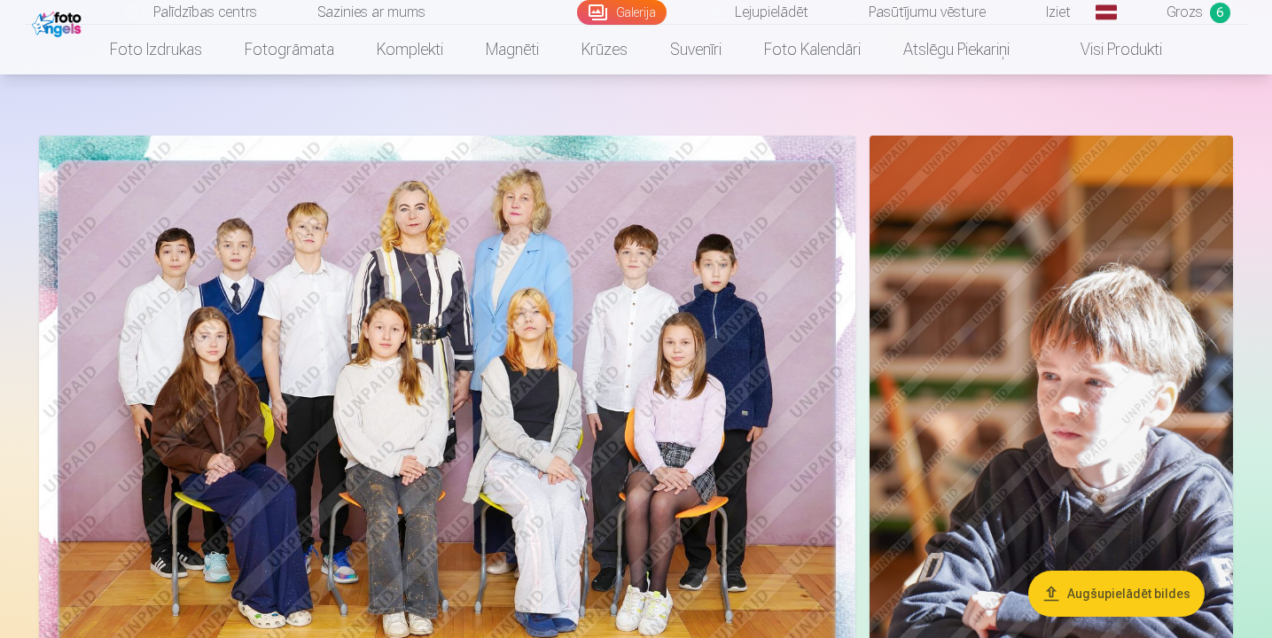
click at [712, 309] on img at bounding box center [447, 408] width 816 height 545
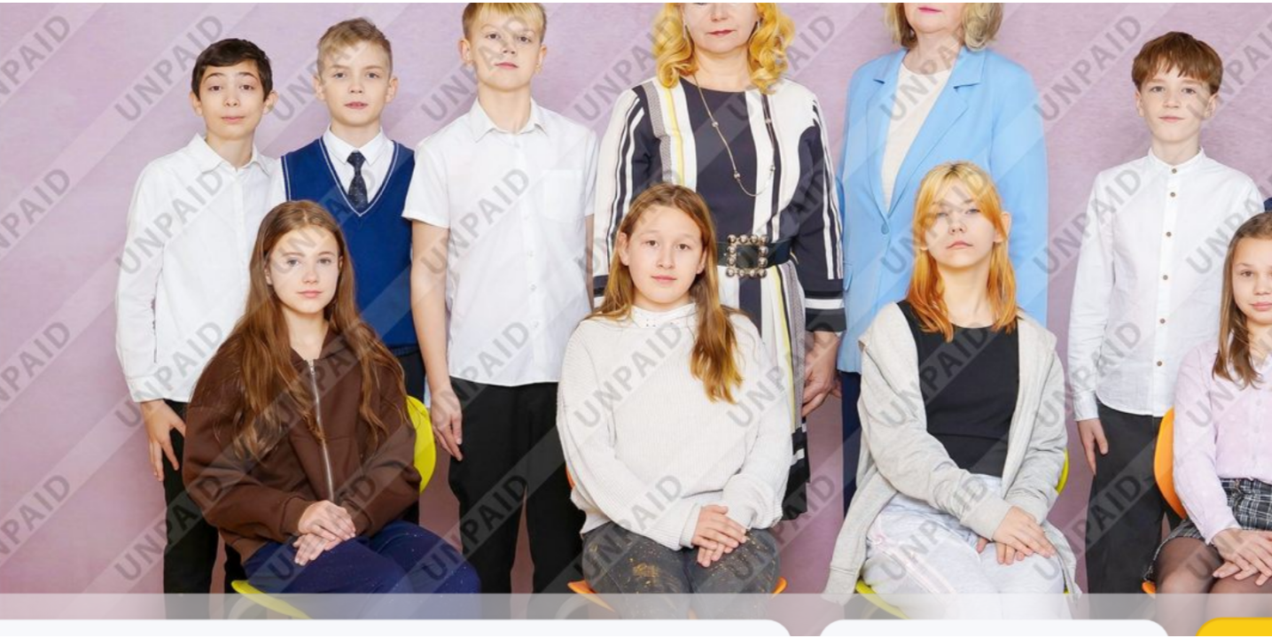
scroll to position [31, 0]
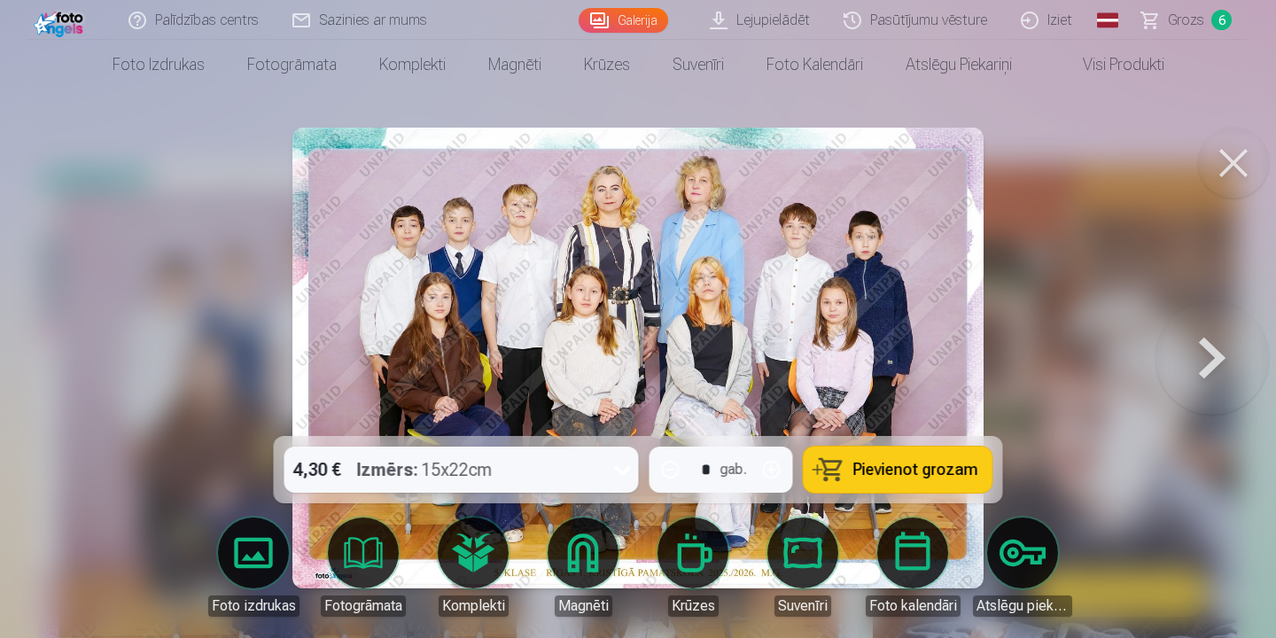
click at [1253, 159] on button at bounding box center [1233, 163] width 71 height 71
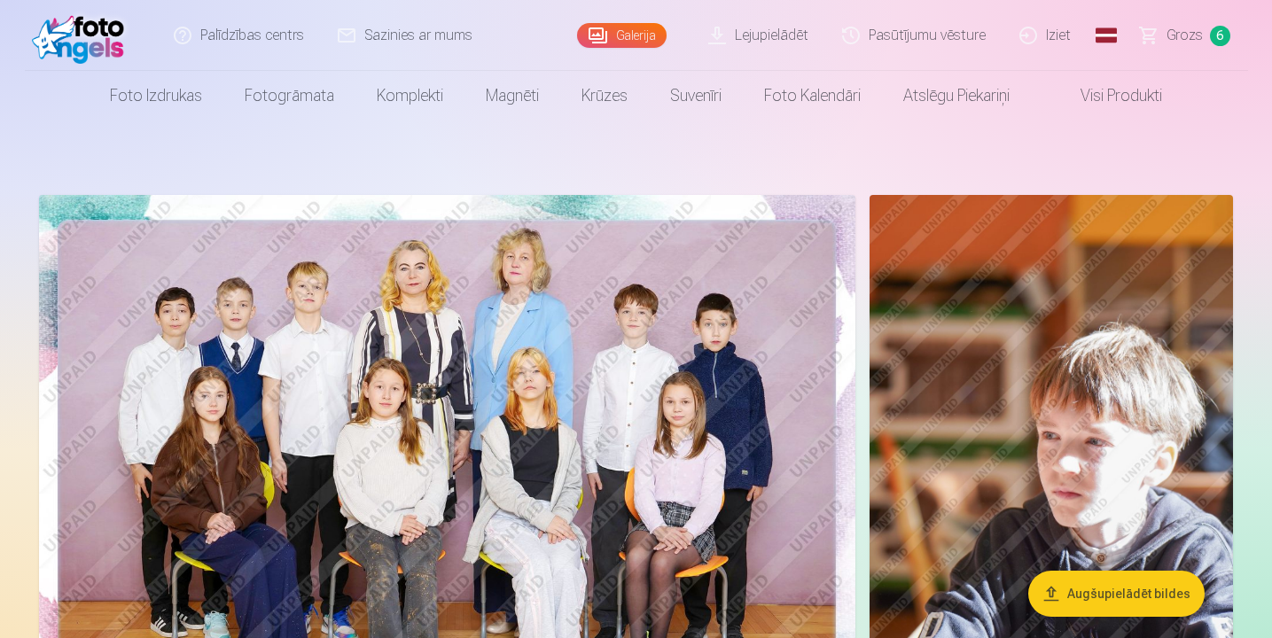
click at [318, 375] on img at bounding box center [447, 467] width 816 height 545
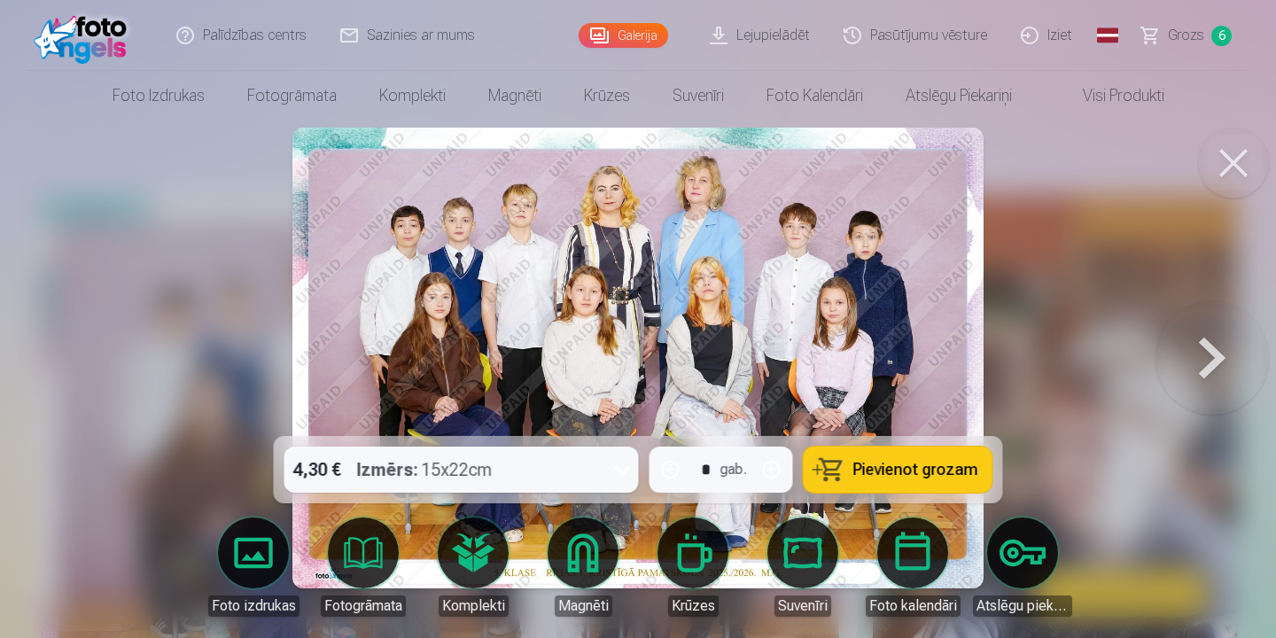
click at [1238, 156] on button at bounding box center [1233, 163] width 71 height 71
